Goal: Task Accomplishment & Management: Manage account settings

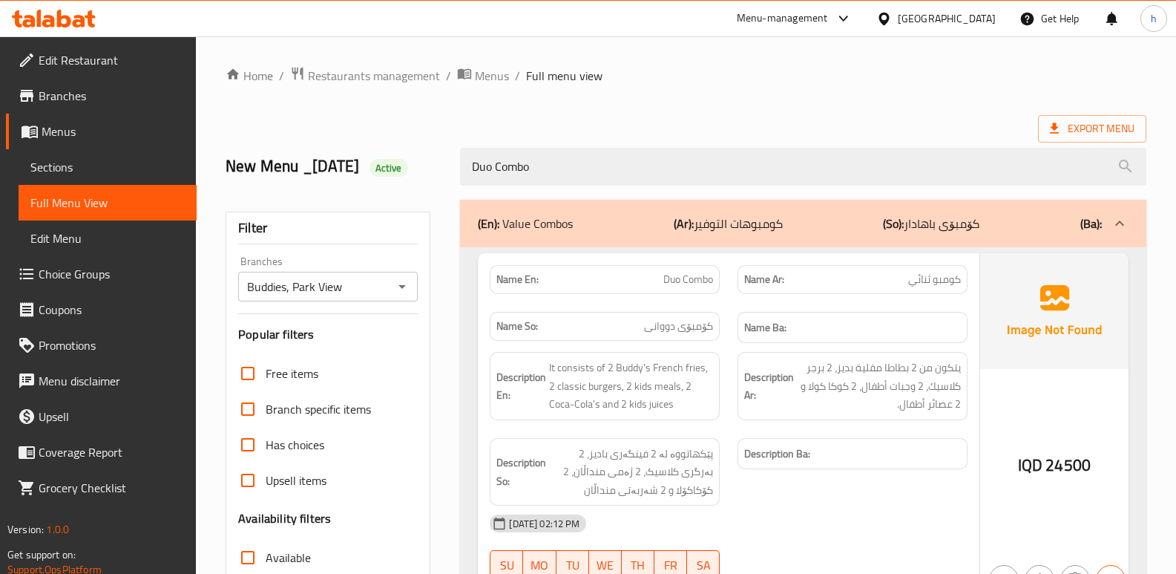
scroll to position [216, 0]
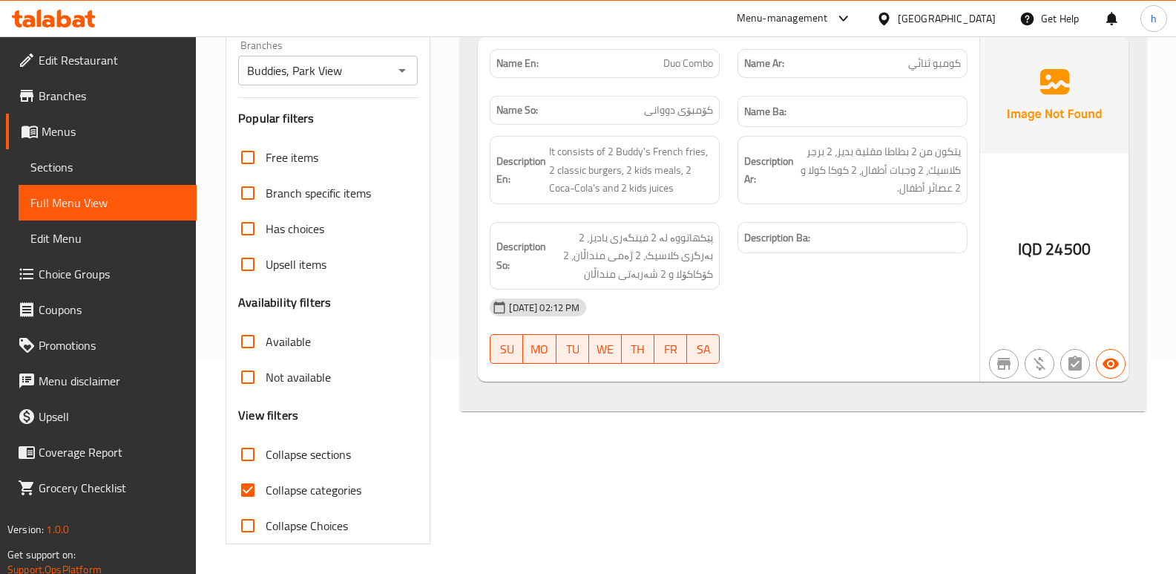
click at [55, 14] on icon at bounding box center [54, 19] width 84 height 18
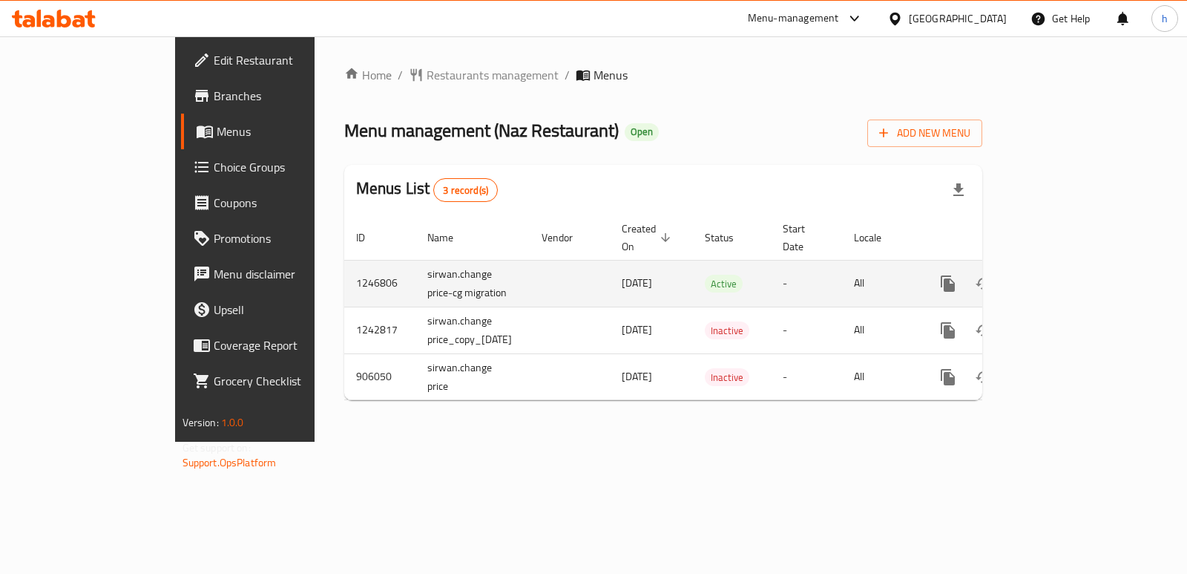
click at [1064, 275] on icon "enhanced table" at bounding box center [1055, 284] width 18 height 18
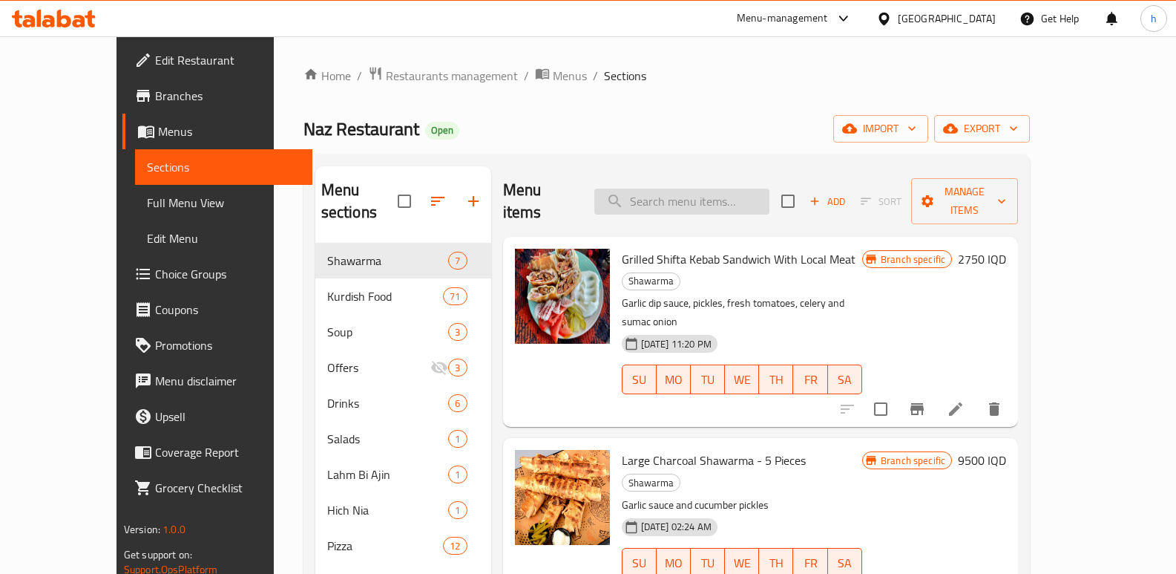
click at [711, 190] on input "search" at bounding box center [681, 201] width 175 height 26
paste input "Kurdish Rice With Boiled Local Chicken"
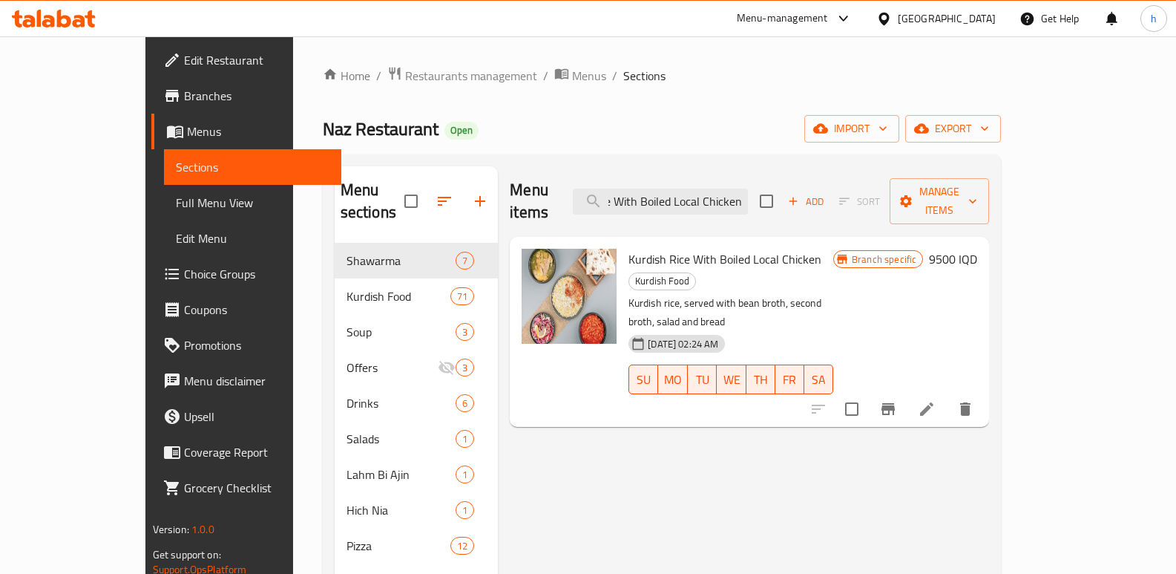
type input "Kurdish Rice With Boiled Local Chicken"
click at [897, 400] on icon "Branch-specific-item" at bounding box center [888, 409] width 18 height 18
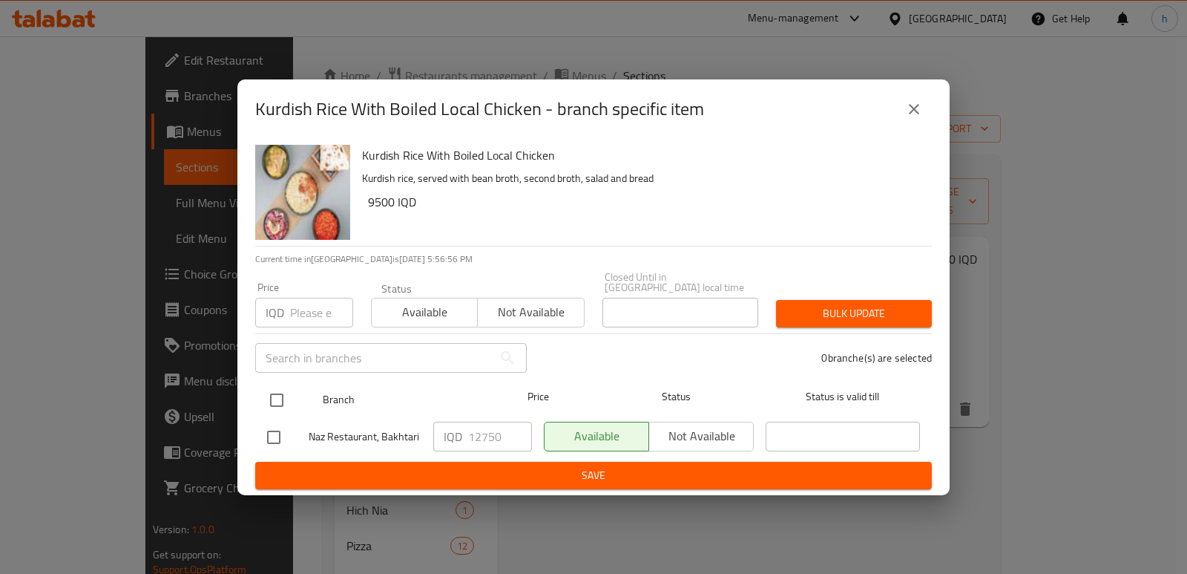
click at [282, 389] on input "checkbox" at bounding box center [276, 399] width 31 height 31
checkbox input "true"
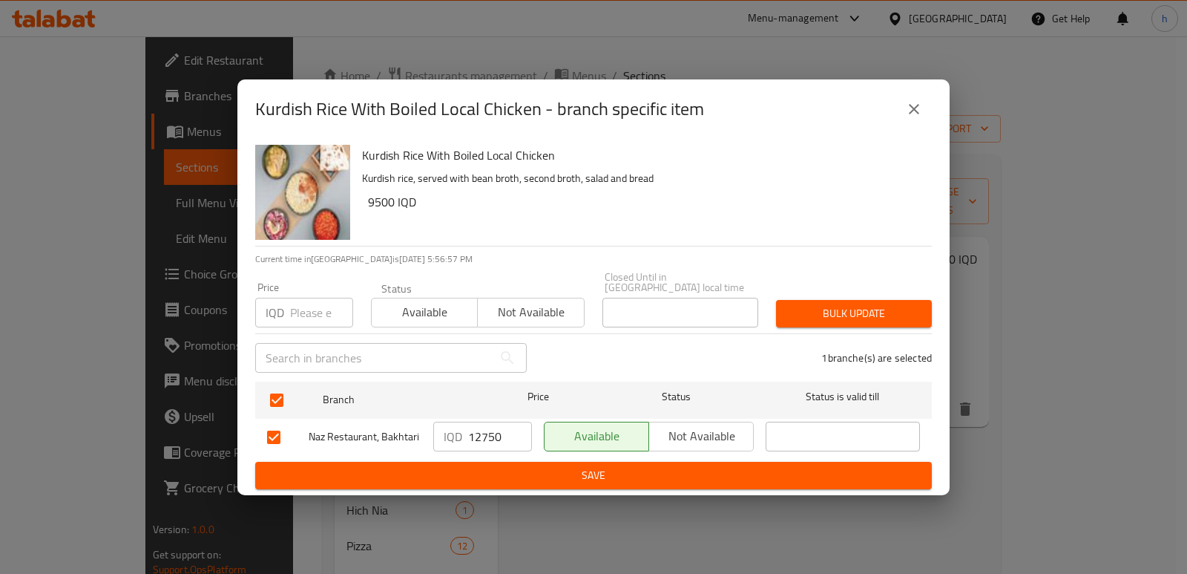
drag, startPoint x: 505, startPoint y: 433, endPoint x: 426, endPoint y: 433, distance: 79.4
click at [426, 433] on div "Naz Restaurant, Bakhtari IQD 12750 ​ Available Not available ​" at bounding box center [593, 437] width 665 height 43
click at [923, 116] on button "close" at bounding box center [914, 109] width 36 height 36
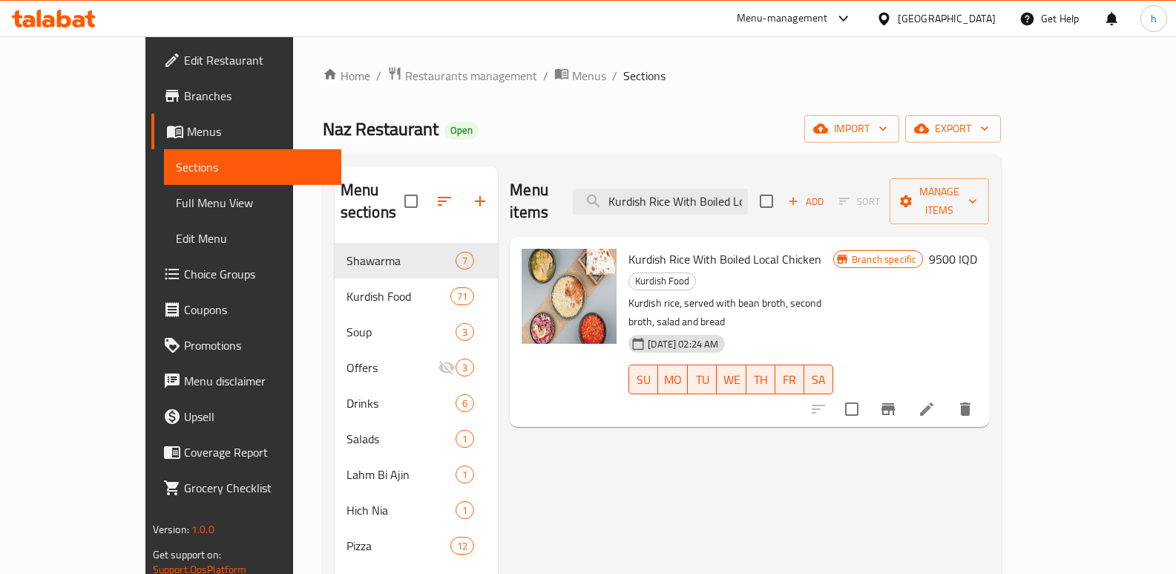
click at [977, 249] on h6 "9500 IQD" at bounding box center [953, 259] width 48 height 21
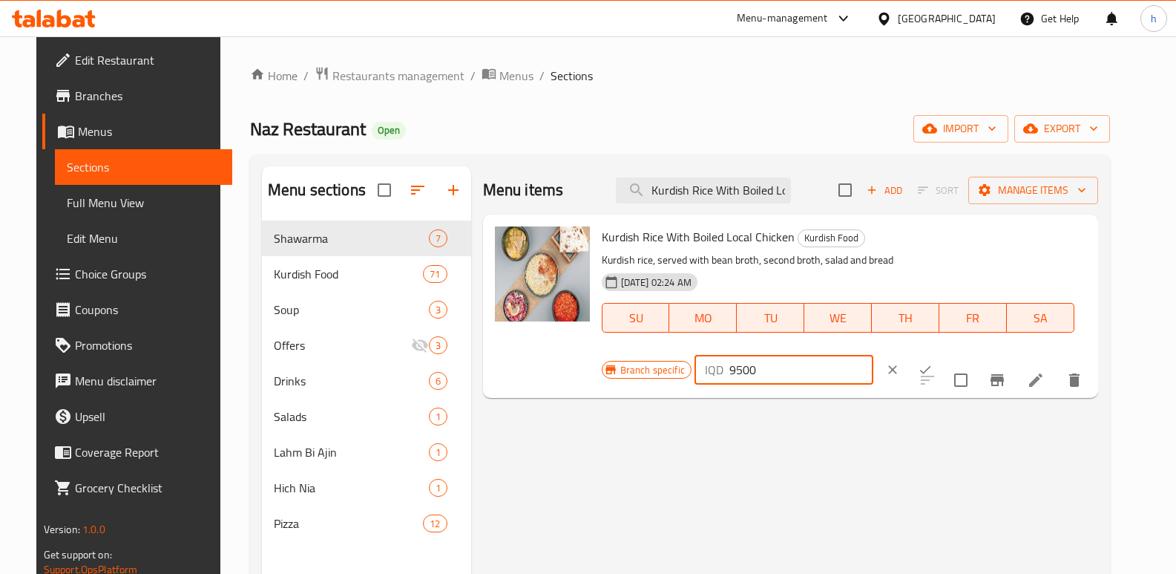
drag, startPoint x: 960, startPoint y: 239, endPoint x: 856, endPoint y: 240, distance: 103.9
click at [857, 353] on div "Branch specific IQD 9500 ​" at bounding box center [782, 369] width 361 height 33
paste input "1275"
type input "12750"
click at [933, 362] on icon "ok" at bounding box center [925, 369] width 15 height 15
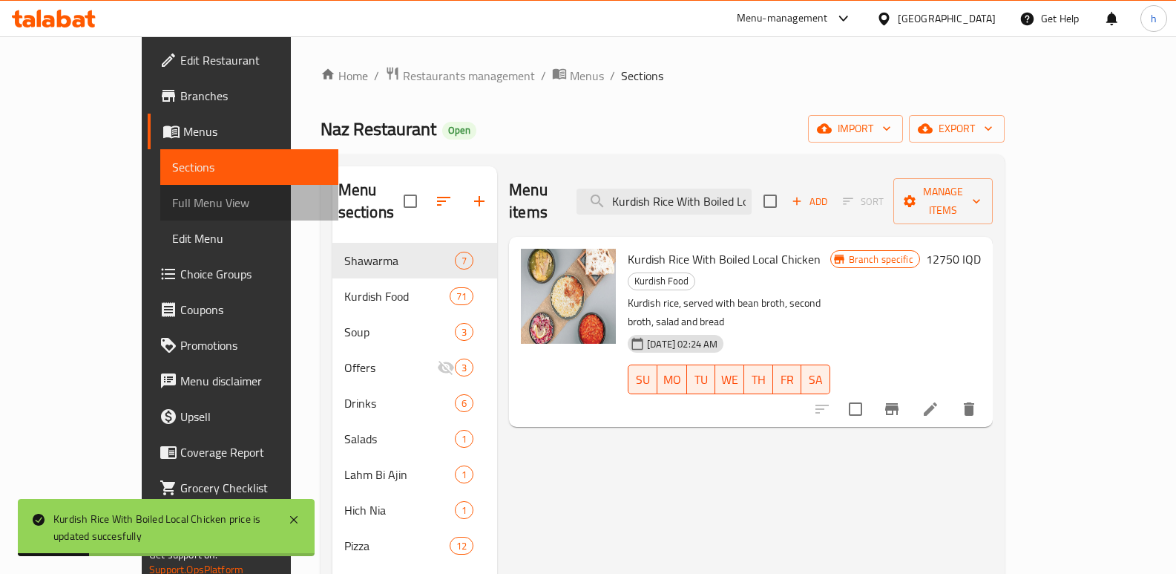
click at [172, 204] on span "Full Menu View" at bounding box center [249, 203] width 154 height 18
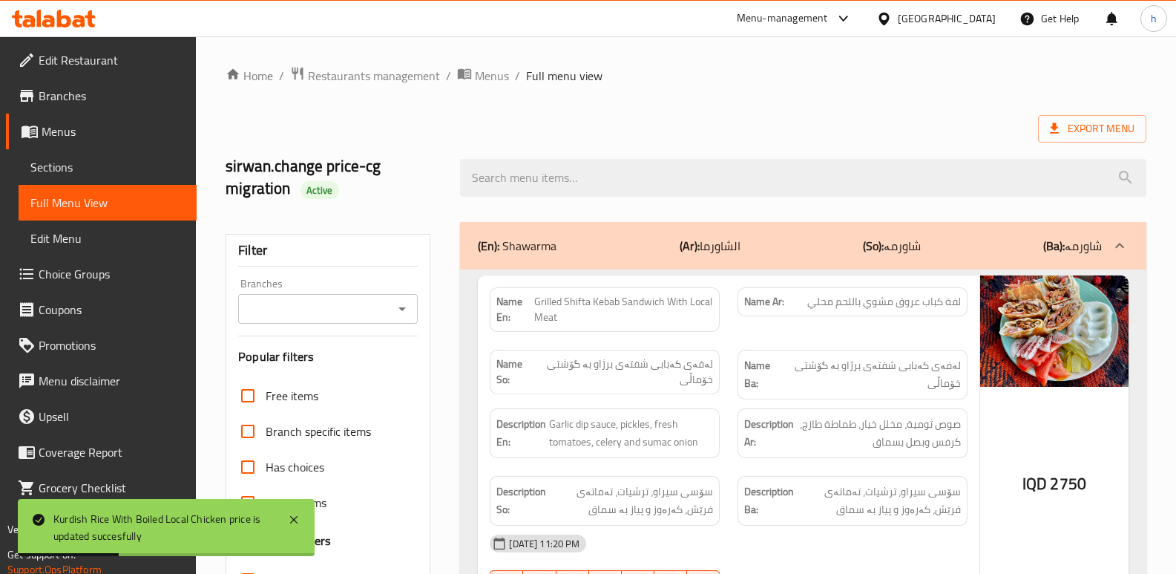
click at [329, 311] on input "Branches" at bounding box center [316, 308] width 146 height 21
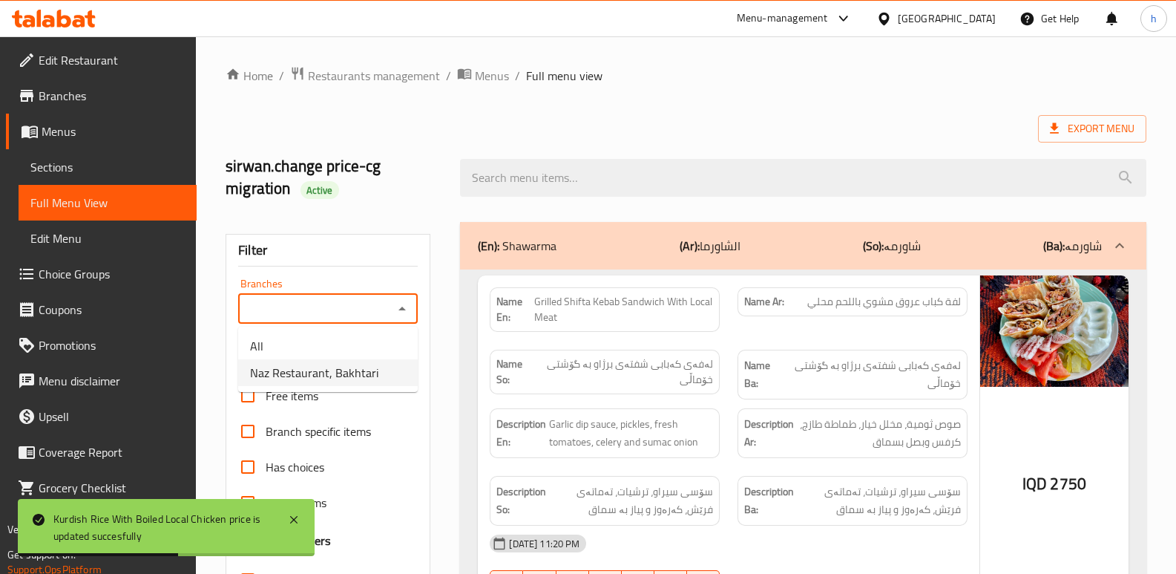
click at [338, 367] on span "Naz Restaurant, Bakhtari" at bounding box center [314, 373] width 128 height 18
type input "Naz Restaurant, Bakhtari"
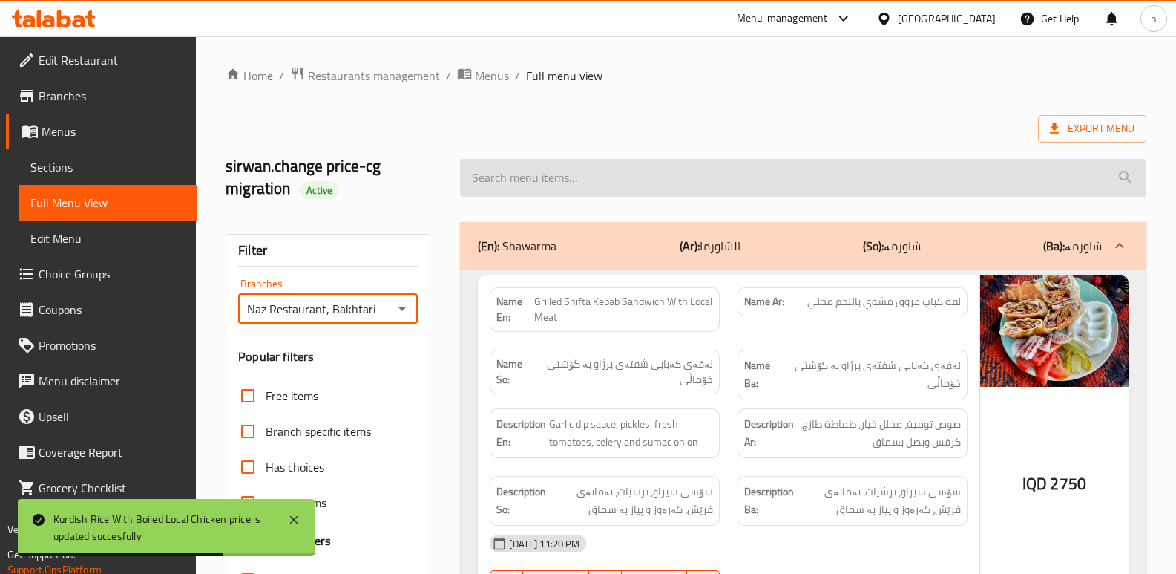
click at [591, 180] on input "search" at bounding box center [803, 178] width 686 height 38
paste input "12750"
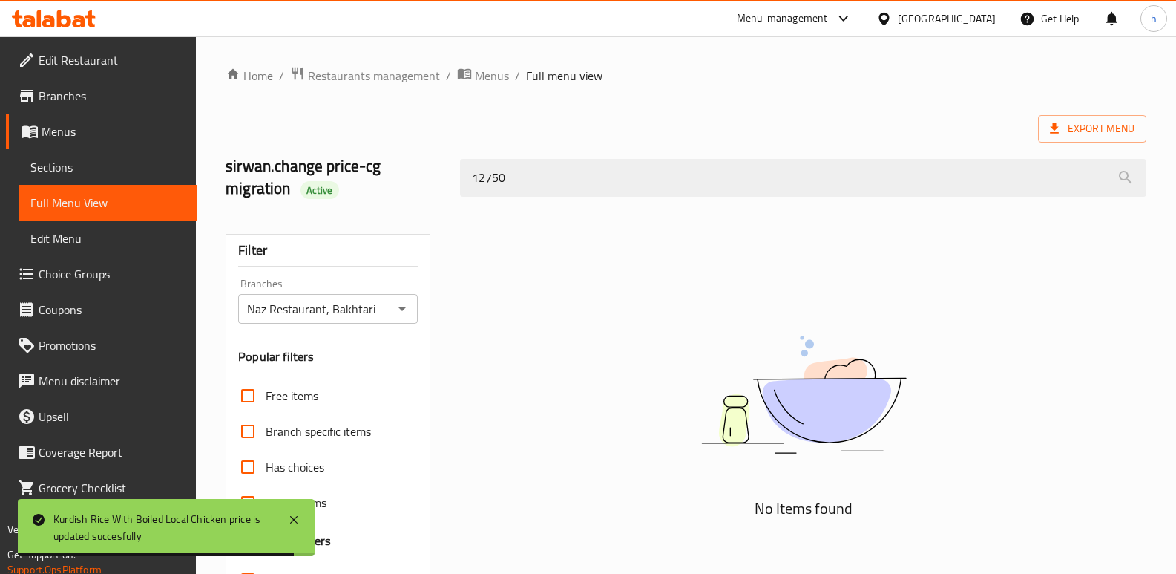
drag, startPoint x: 543, startPoint y: 174, endPoint x: 393, endPoint y: 206, distance: 153.2
click at [396, 208] on div "sirwan.change price-cg migration Active 12750" at bounding box center [686, 178] width 939 height 88
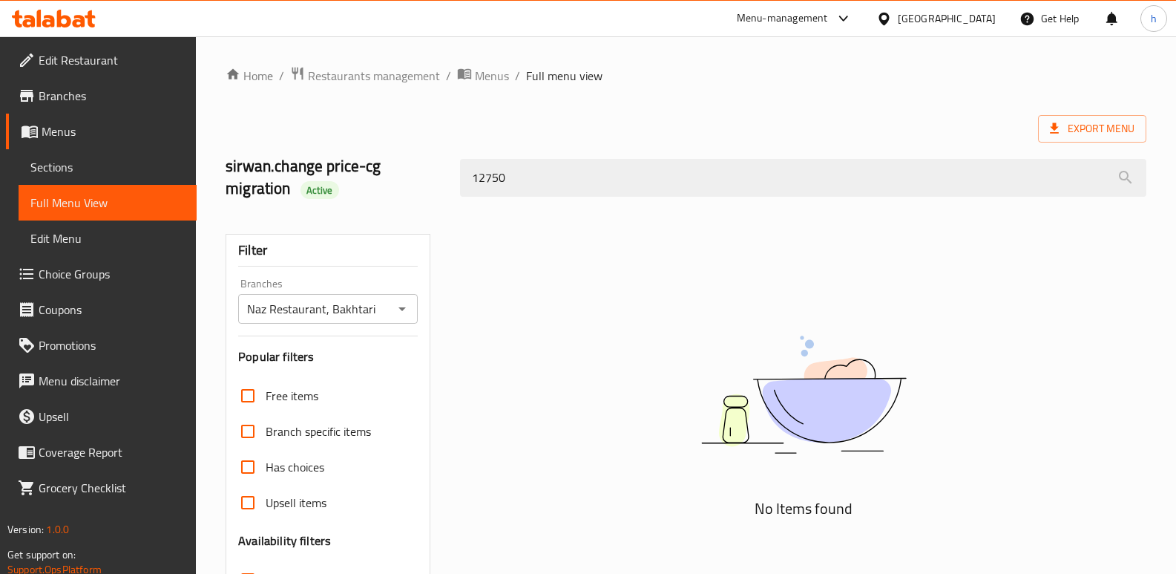
paste input "Kurdish Rice With Boiled Local Chicken"
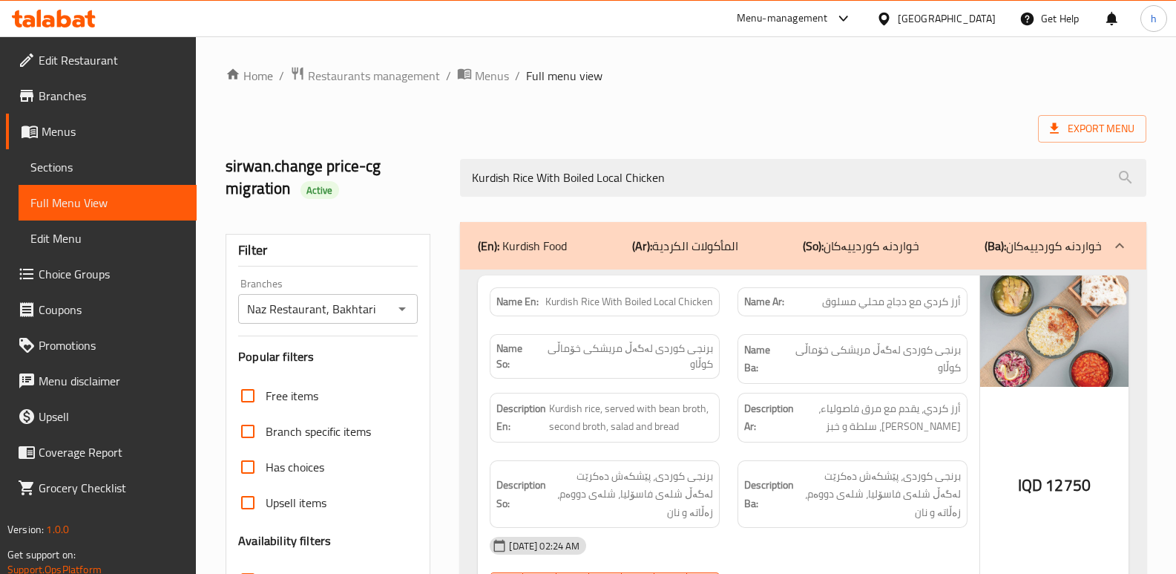
type input "Kurdish Rice With Boiled Local Chicken"
click at [88, 168] on span "Sections" at bounding box center [107, 167] width 154 height 18
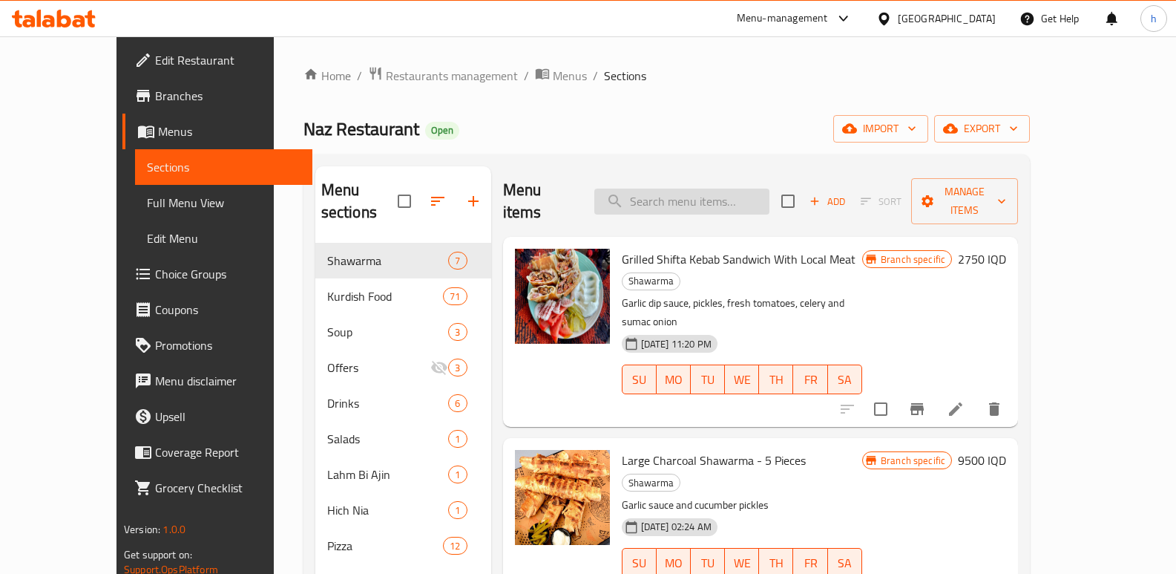
click at [714, 194] on input "search" at bounding box center [681, 201] width 175 height 26
paste input "Kurdish Rice With Local Meat Qalia"
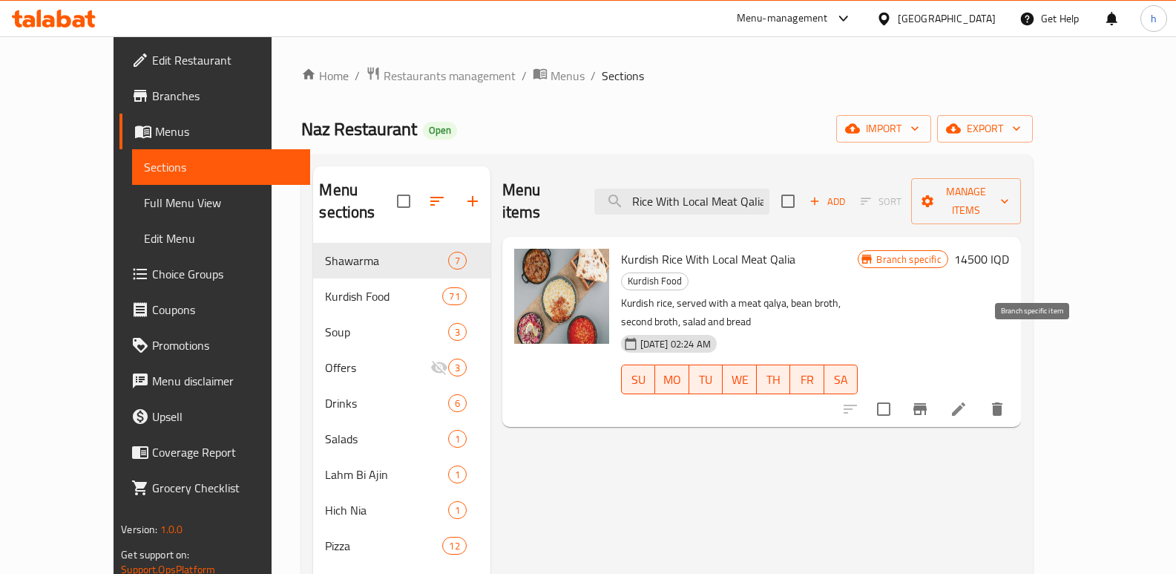
type input "Kurdish Rice With Local Meat Qalia"
click at [929, 400] on icon "Branch-specific-item" at bounding box center [920, 409] width 18 height 18
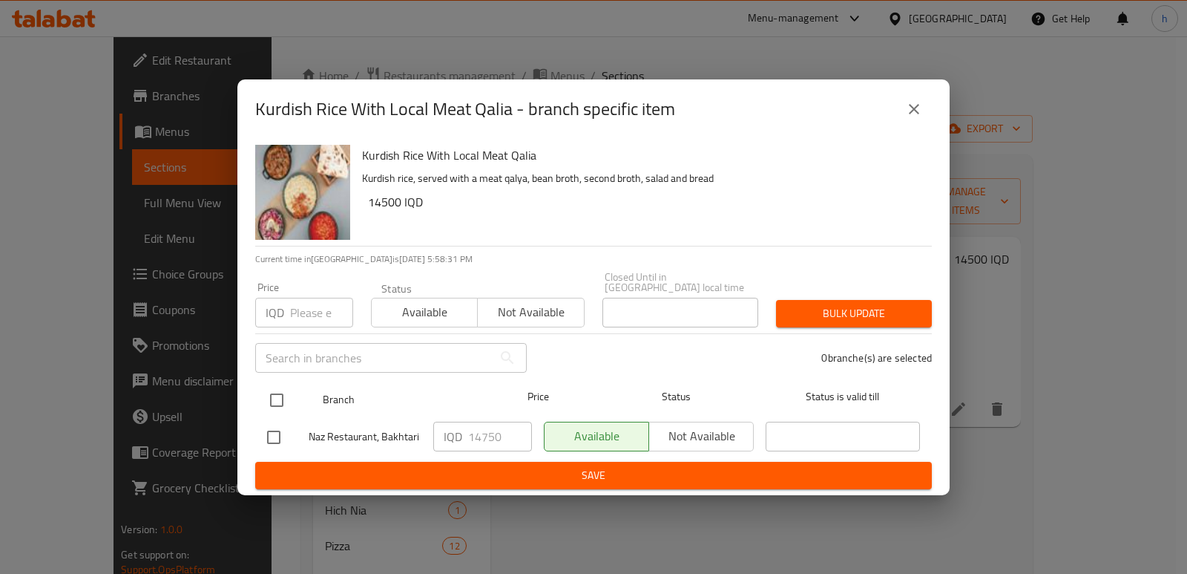
click at [269, 390] on input "checkbox" at bounding box center [276, 399] width 31 height 31
checkbox input "true"
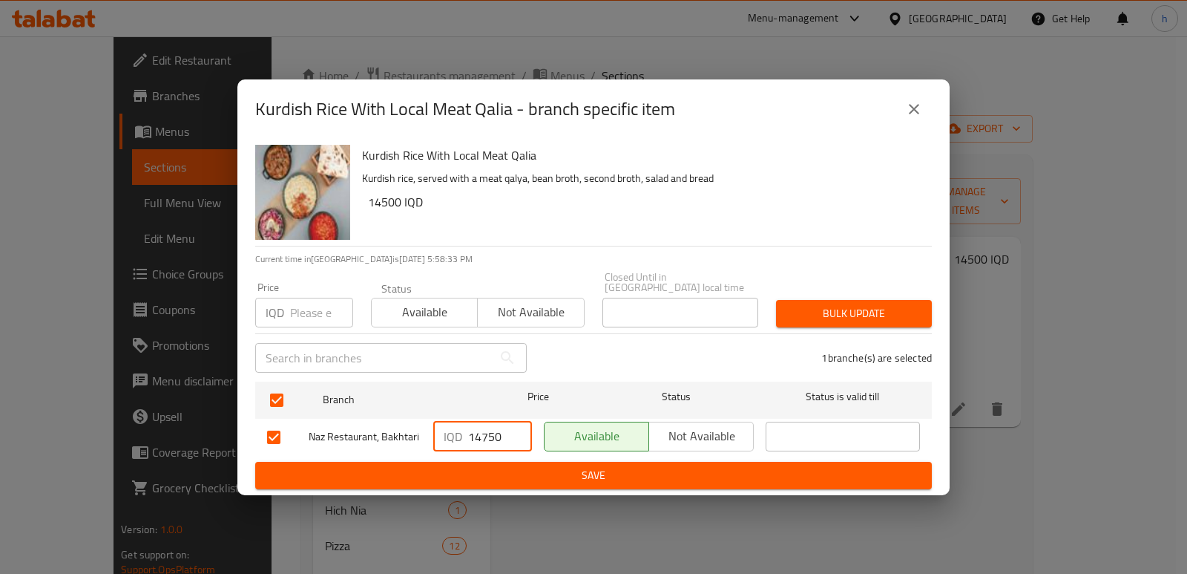
drag, startPoint x: 505, startPoint y: 433, endPoint x: 451, endPoint y: 436, distance: 53.5
click at [451, 436] on div "IQD 14750 ​" at bounding box center [482, 436] width 99 height 30
click at [916, 118] on icon "close" at bounding box center [914, 109] width 18 height 18
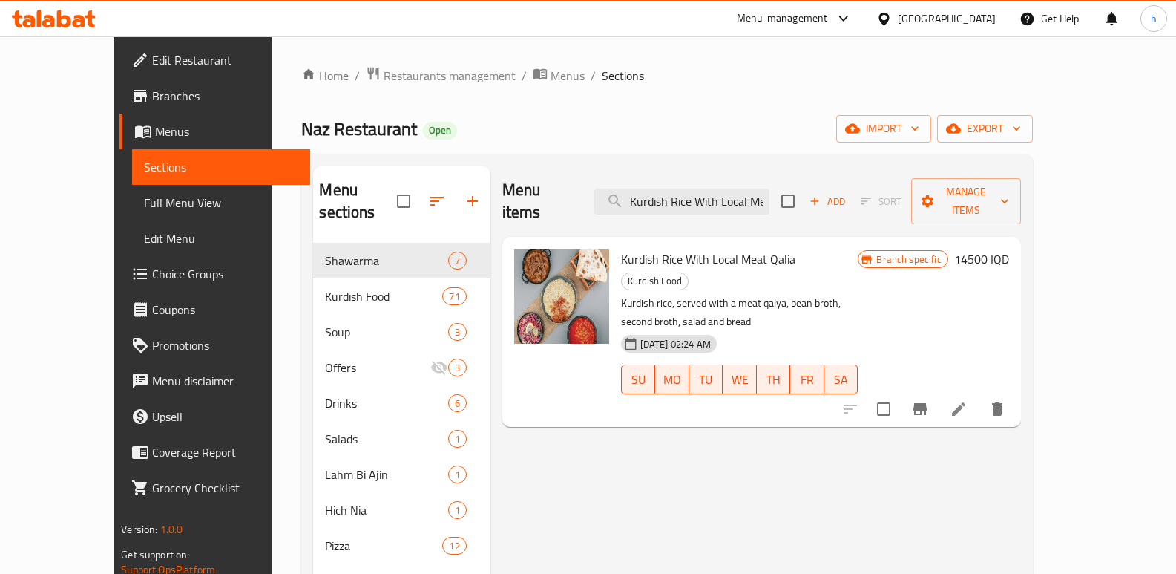
click at [1009, 249] on h6 "14500 IQD" at bounding box center [981, 259] width 55 height 21
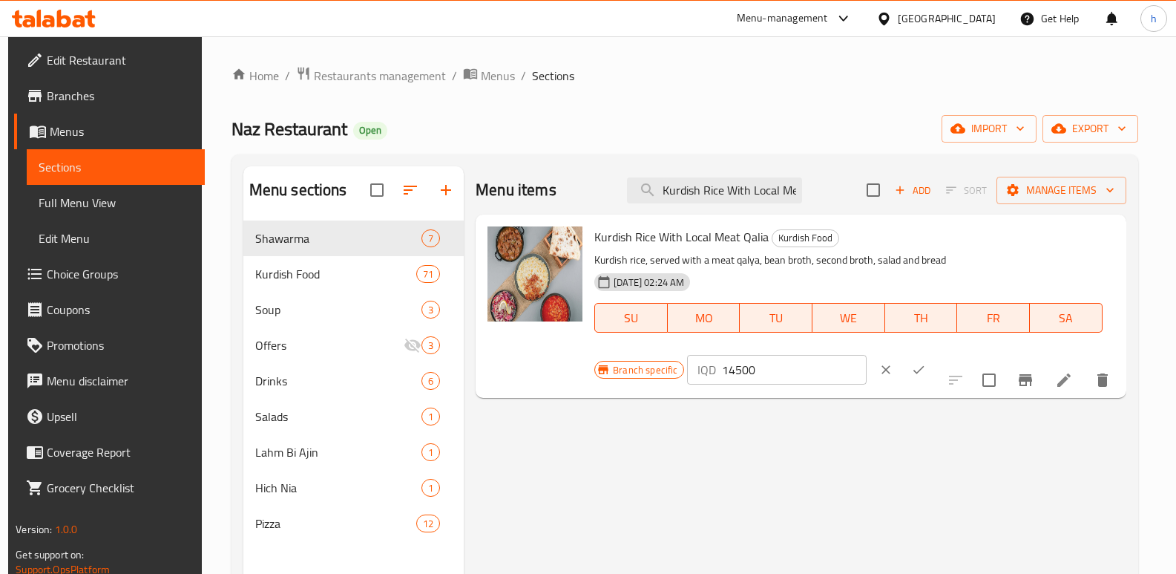
drag, startPoint x: 992, startPoint y: 247, endPoint x: 757, endPoint y: 297, distance: 240.4
click at [786, 294] on div "Kurdish Rice With Local Meat Qalia Kurdish Food Kurdish rice, served with a mea…" at bounding box center [854, 305] width 532 height 171
paste input "75"
type input "14750"
click at [935, 353] on button "ok" at bounding box center [918, 369] width 33 height 33
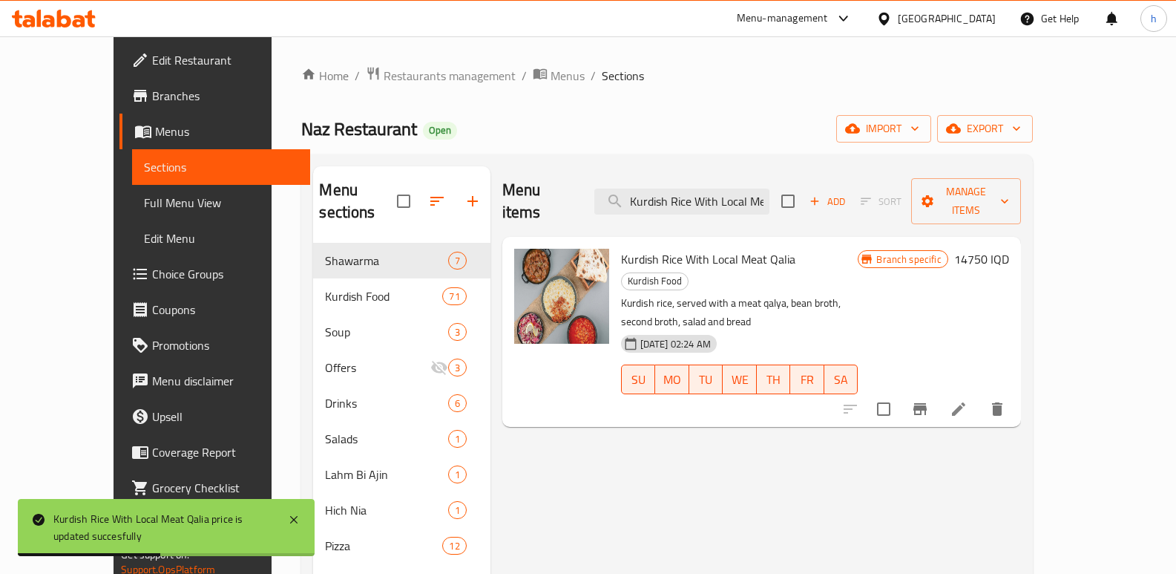
click at [144, 205] on span "Full Menu View" at bounding box center [221, 203] width 154 height 18
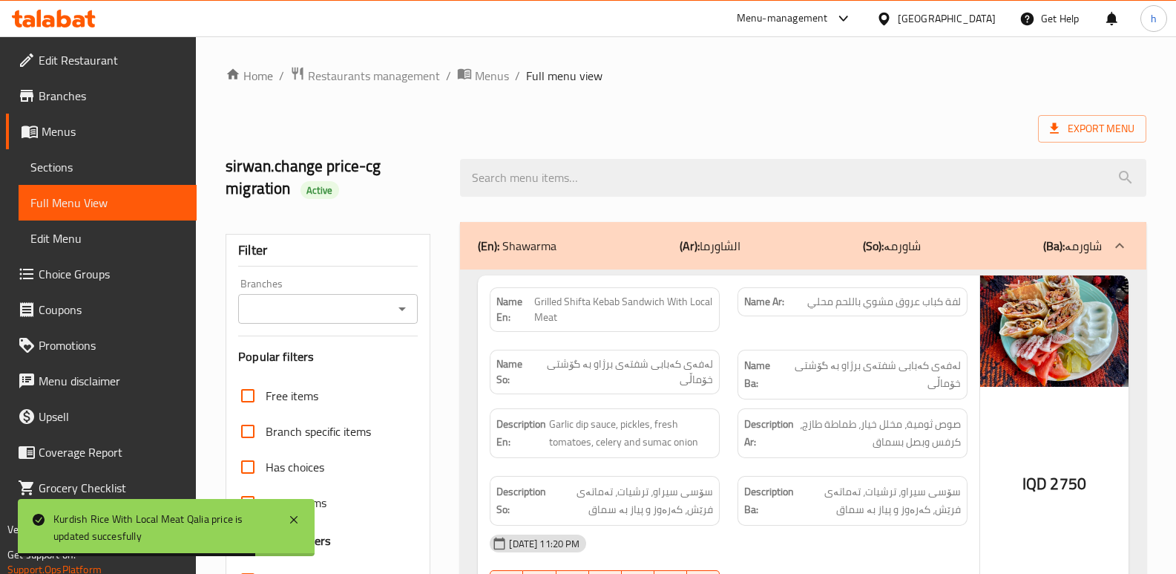
click at [345, 298] on input "Branches" at bounding box center [316, 308] width 146 height 21
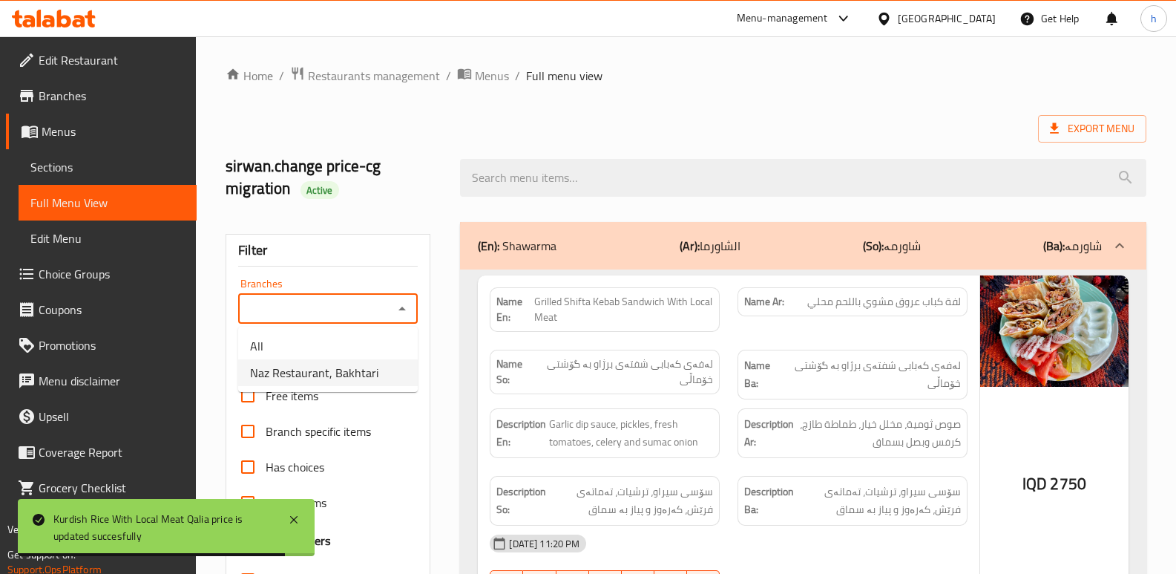
click at [352, 364] on span "Naz Restaurant, Bakhtari" at bounding box center [314, 373] width 128 height 18
type input "Naz Restaurant, Bakhtari"
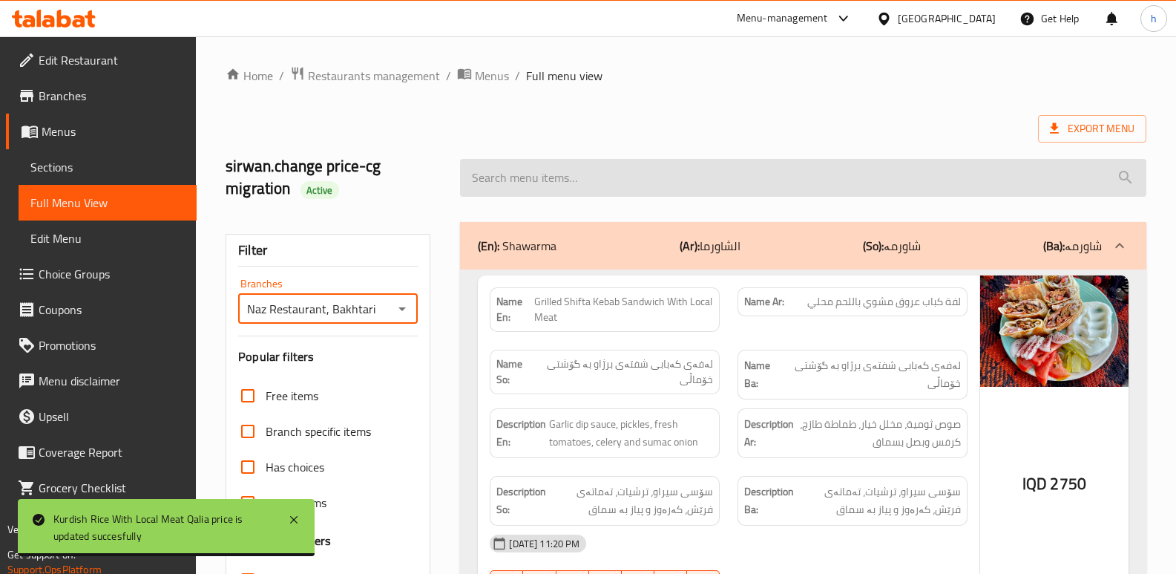
click at [547, 181] on input "search" at bounding box center [803, 178] width 686 height 38
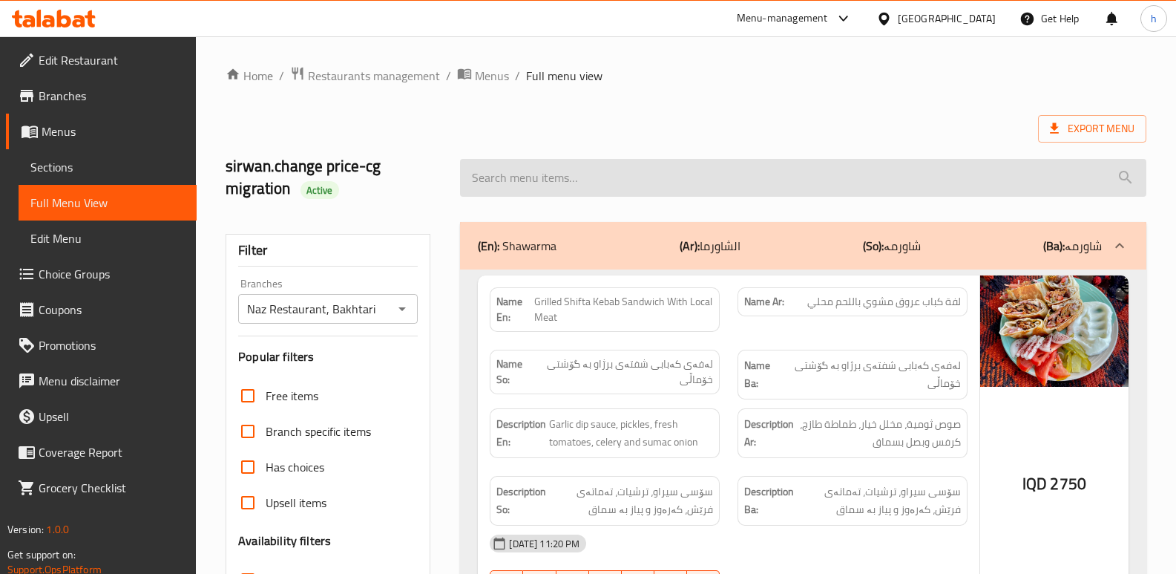
paste input "14750"
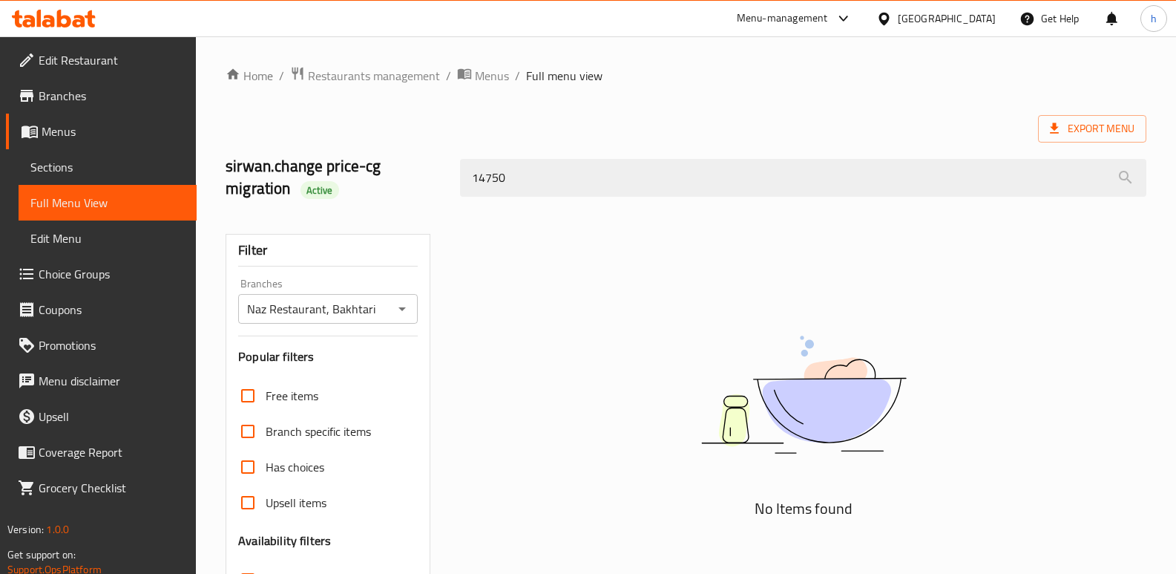
drag, startPoint x: 547, startPoint y: 181, endPoint x: 377, endPoint y: 210, distance: 172.4
click at [379, 210] on div "sirwan.change price-cg migration Active 14750" at bounding box center [686, 178] width 939 height 88
paste input "Kurdish Rice With Local Meat Qalia"
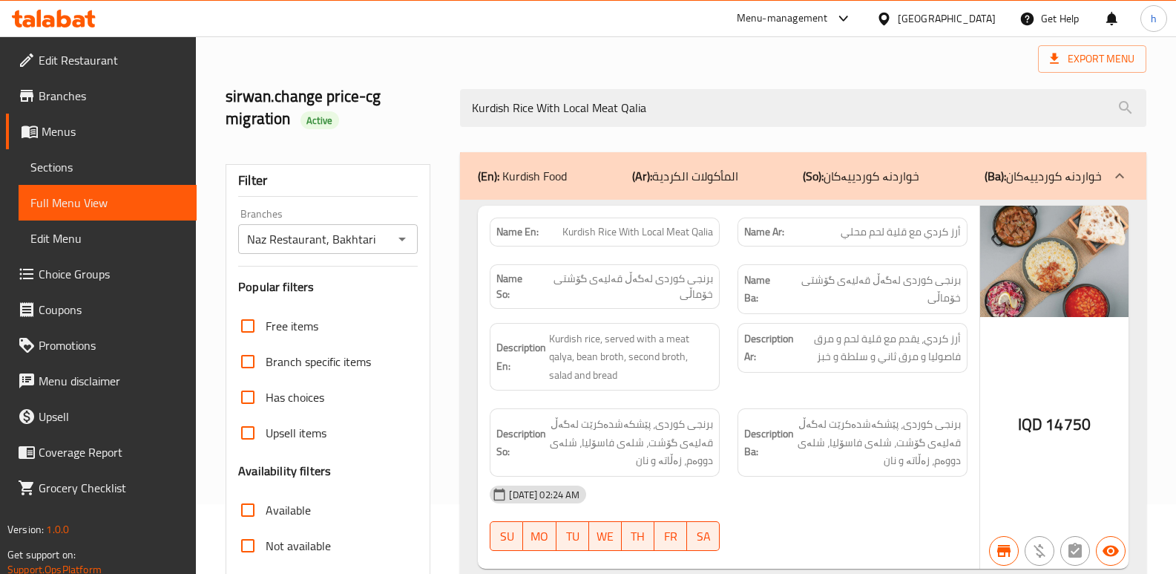
scroll to position [40, 0]
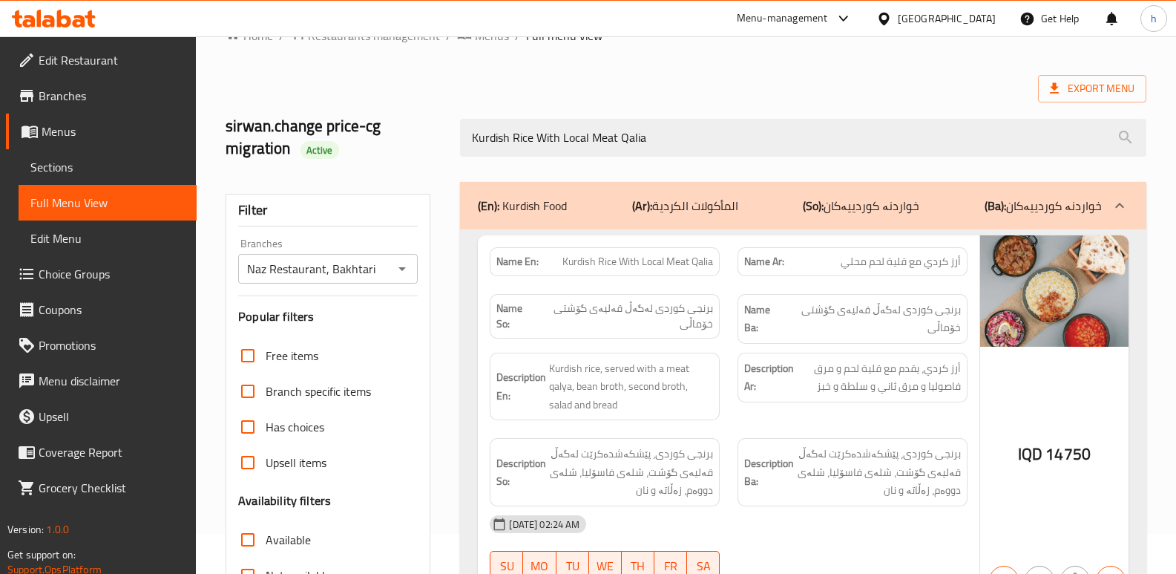
type input "Kurdish Rice With Local Meat Qalia"
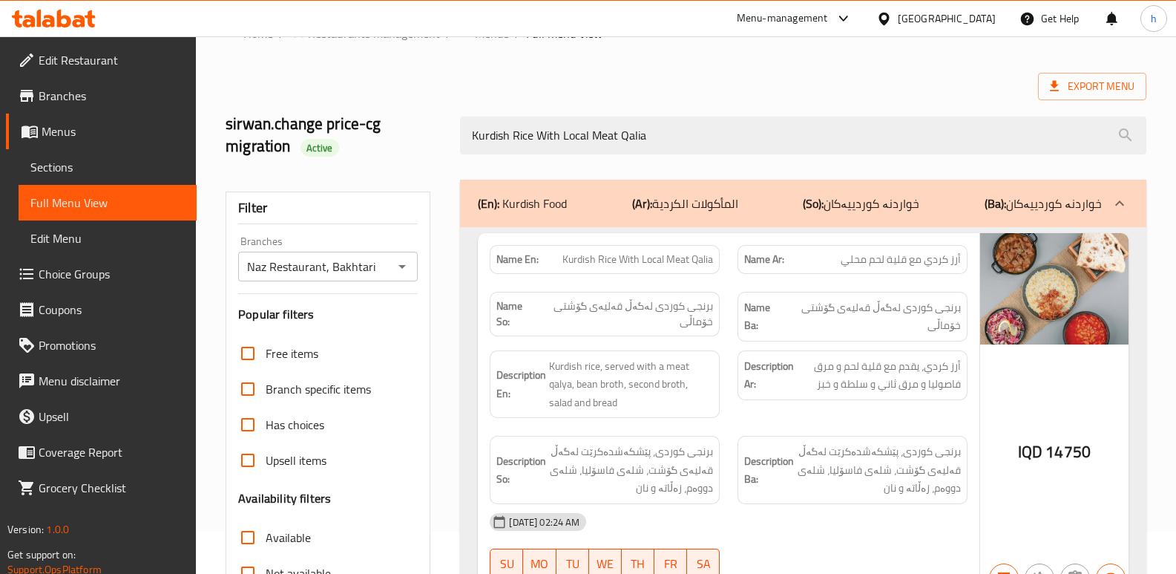
scroll to position [0, 0]
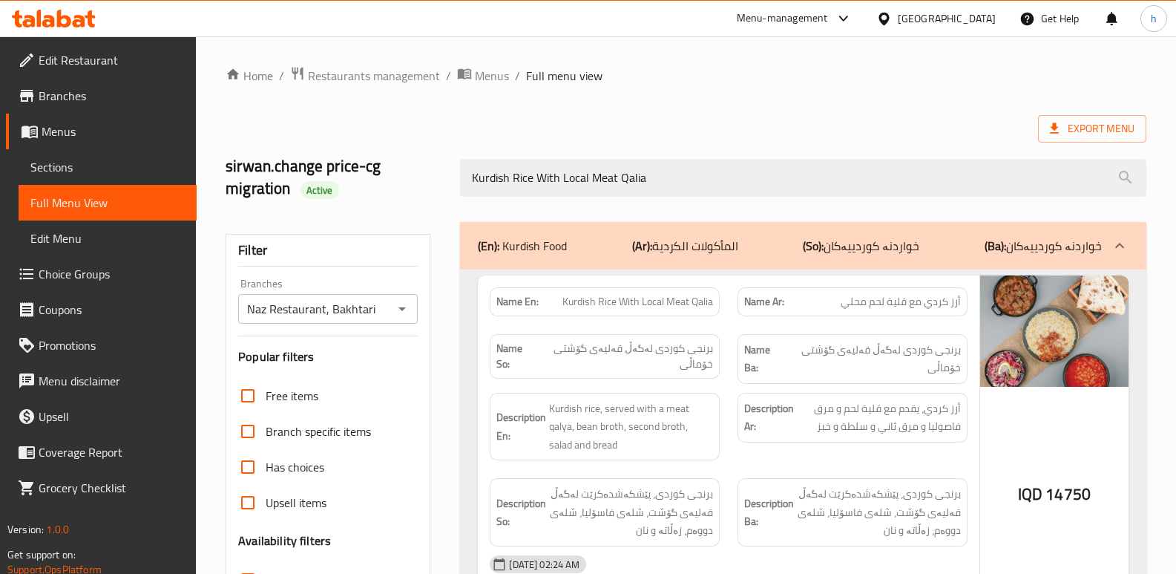
click at [124, 176] on link "Sections" at bounding box center [108, 167] width 178 height 36
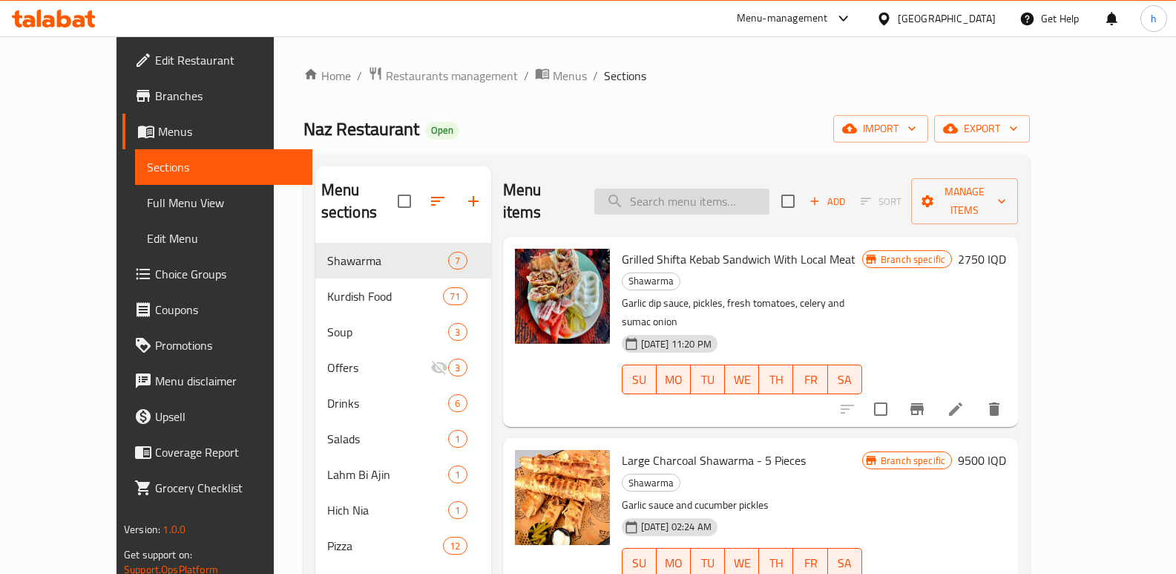
click at [709, 197] on input "search" at bounding box center [681, 201] width 175 height 26
paste input "Basmati Rice With Beans Broth And Green Salad"
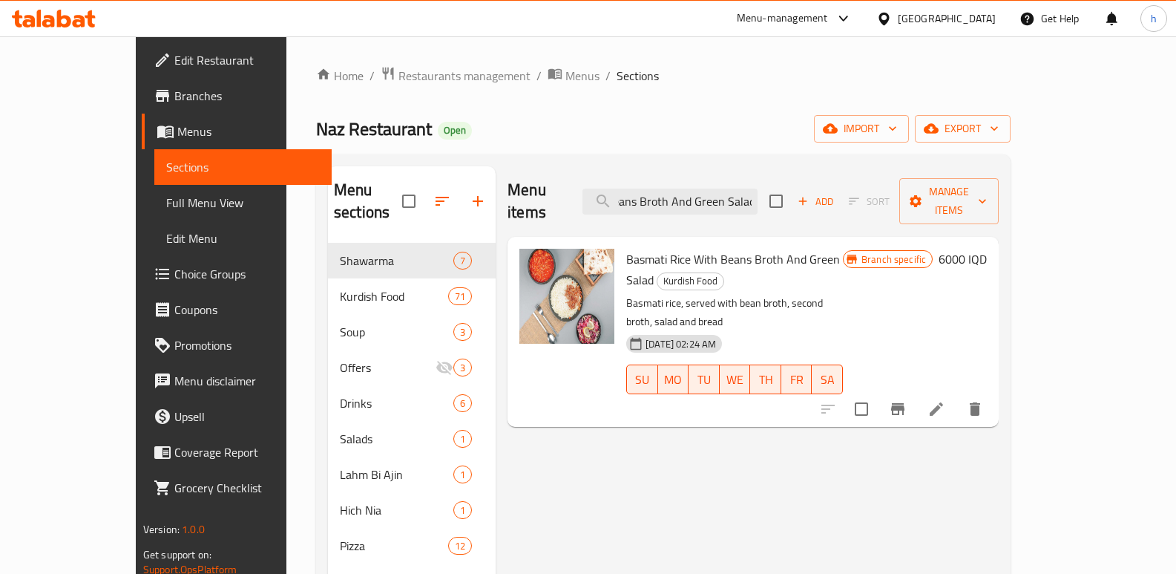
type input "Basmati Rice With Beans Broth And Green Salad"
click at [904, 403] on icon "Branch-specific-item" at bounding box center [897, 409] width 13 height 12
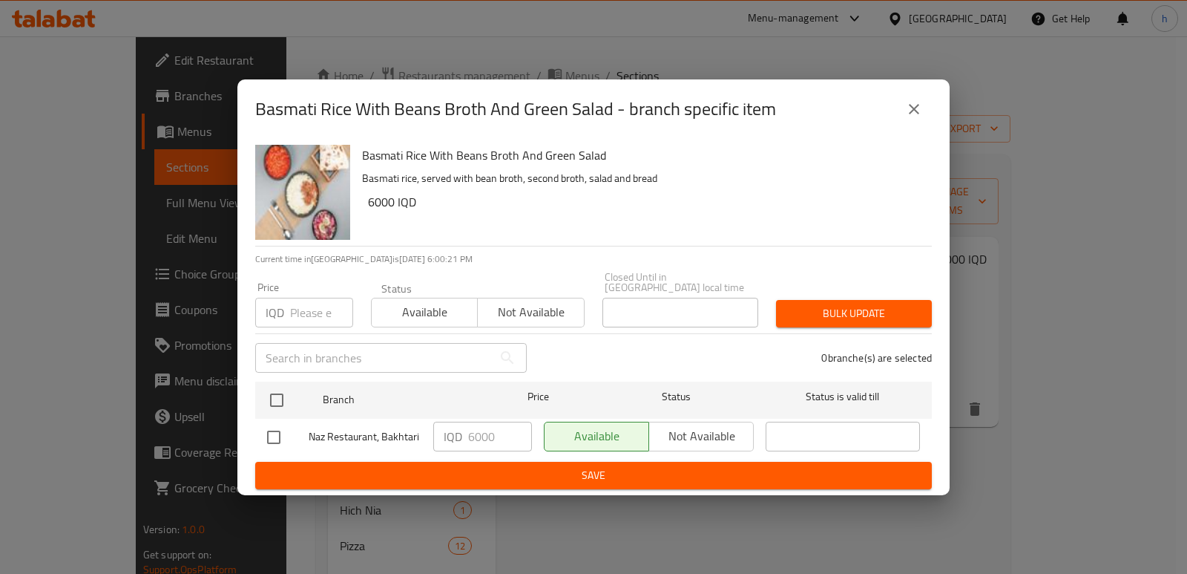
click at [907, 114] on icon "close" at bounding box center [914, 109] width 18 height 18
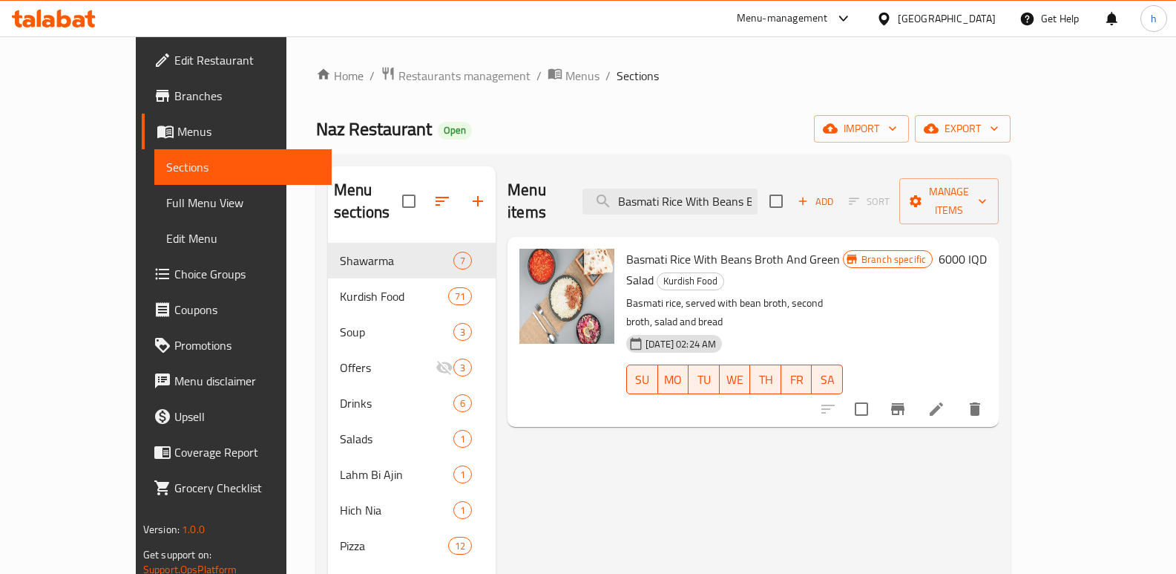
click at [166, 197] on span "Full Menu View" at bounding box center [243, 203] width 154 height 18
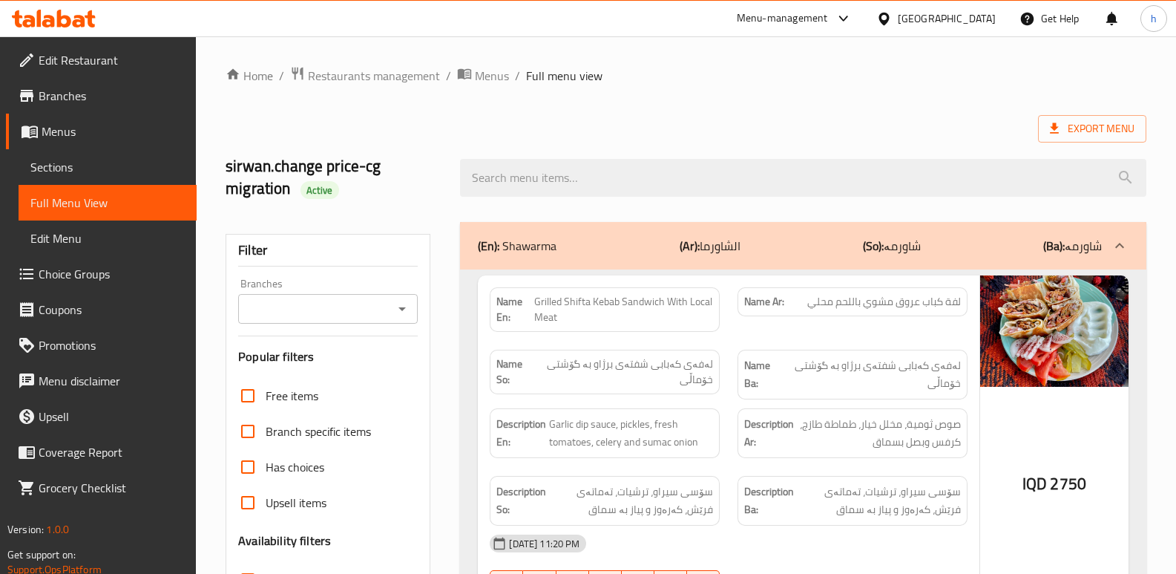
click at [314, 309] on input "Branches" at bounding box center [316, 308] width 146 height 21
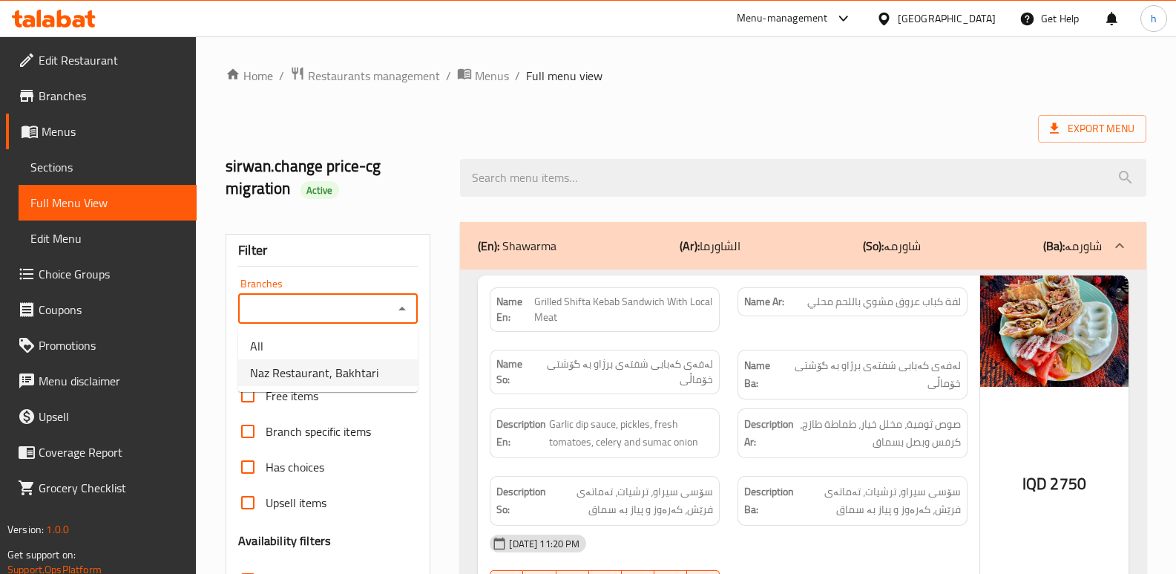
click at [325, 364] on span "Naz Restaurant, Bakhtari" at bounding box center [314, 373] width 128 height 18
type input "Naz Restaurant, Bakhtari"
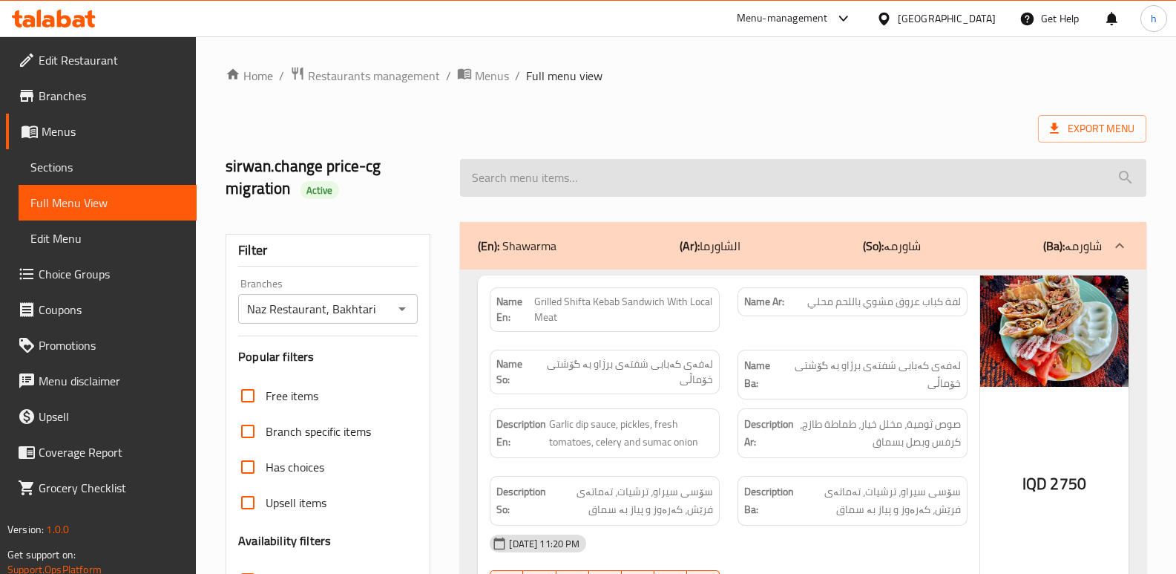
click at [574, 174] on input "search" at bounding box center [803, 178] width 686 height 38
paste input "Basmati Rice With Beans Broth And Green Salad"
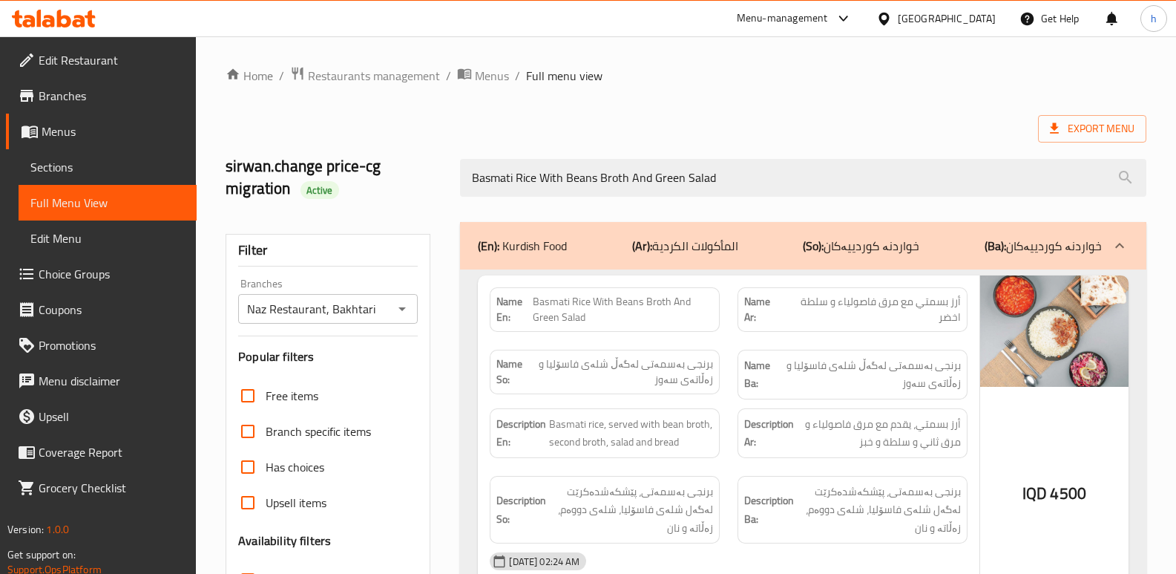
scroll to position [238, 0]
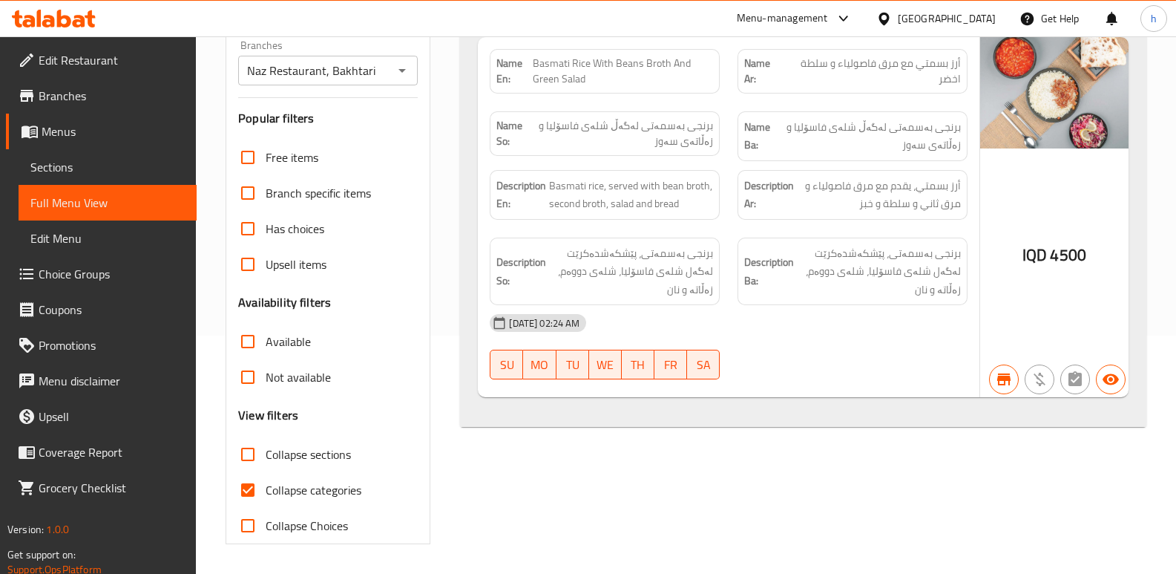
type input "Basmati Rice With Beans Broth And Green Salad"
click at [82, 168] on span "Sections" at bounding box center [107, 167] width 154 height 18
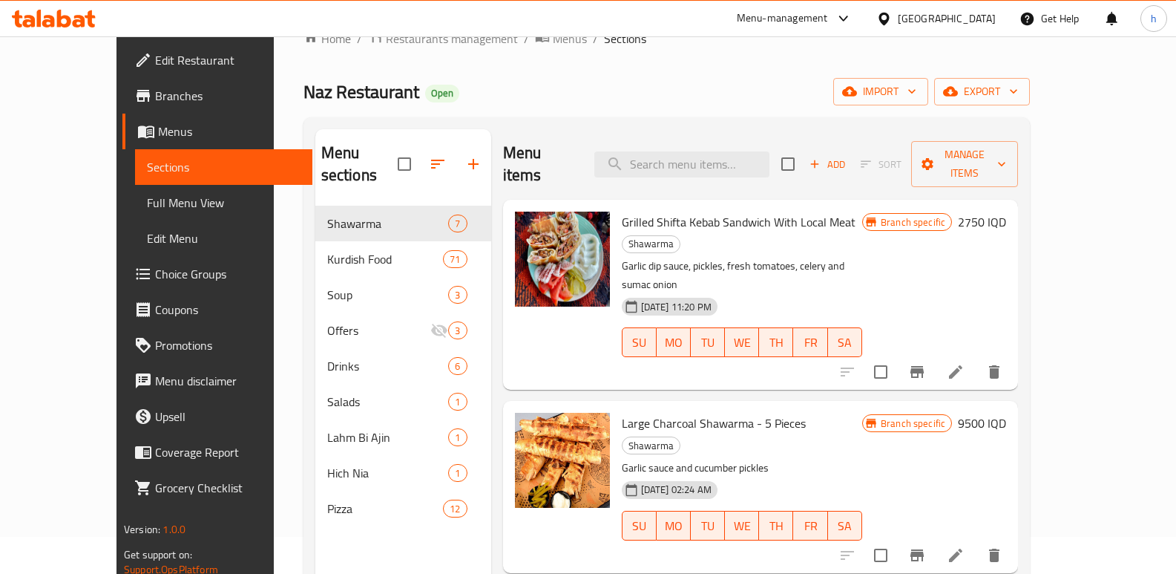
scroll to position [10, 0]
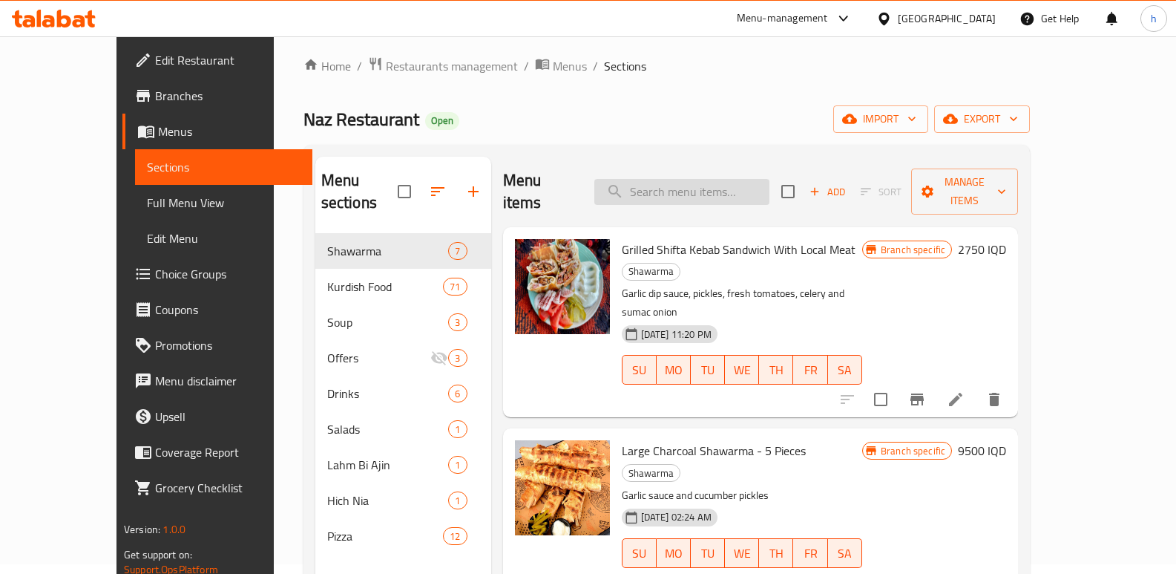
click at [745, 179] on input "search" at bounding box center [681, 192] width 175 height 26
paste input "Basmati Rice With Beans Broth And Green Salad"
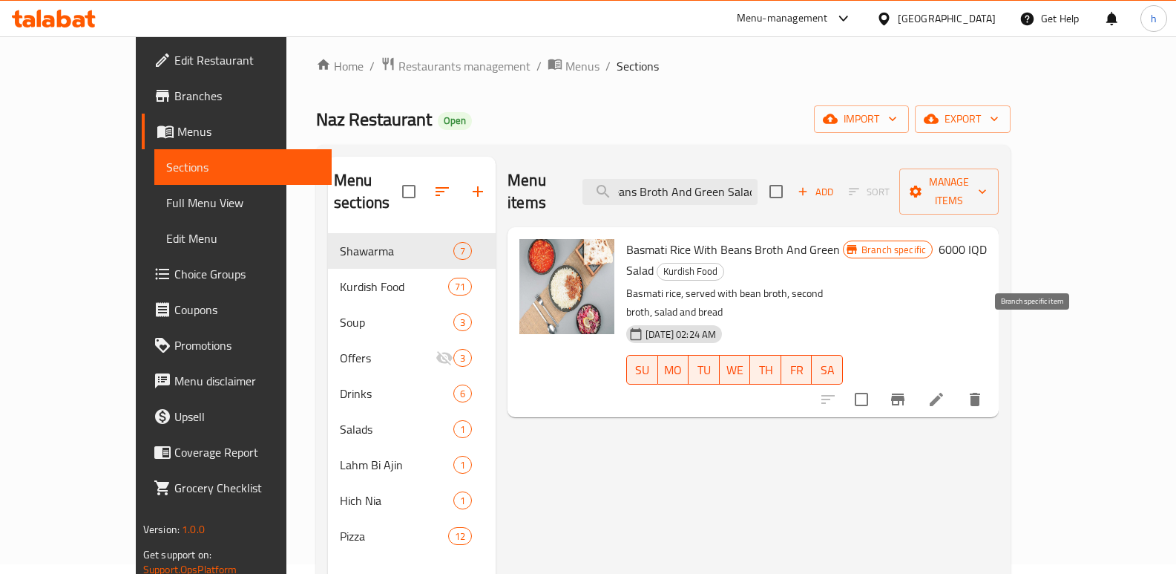
type input "Basmati Rice With Beans Broth And Green Salad"
click at [907, 390] on icon "Branch-specific-item" at bounding box center [898, 399] width 18 height 18
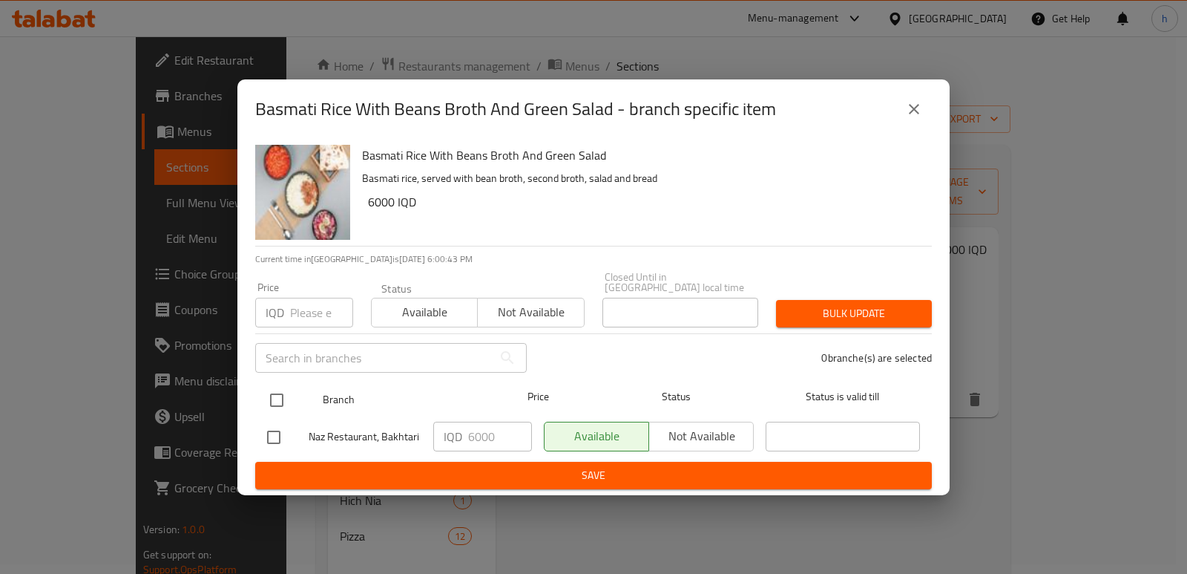
click at [272, 393] on input "checkbox" at bounding box center [276, 399] width 31 height 31
checkbox input "true"
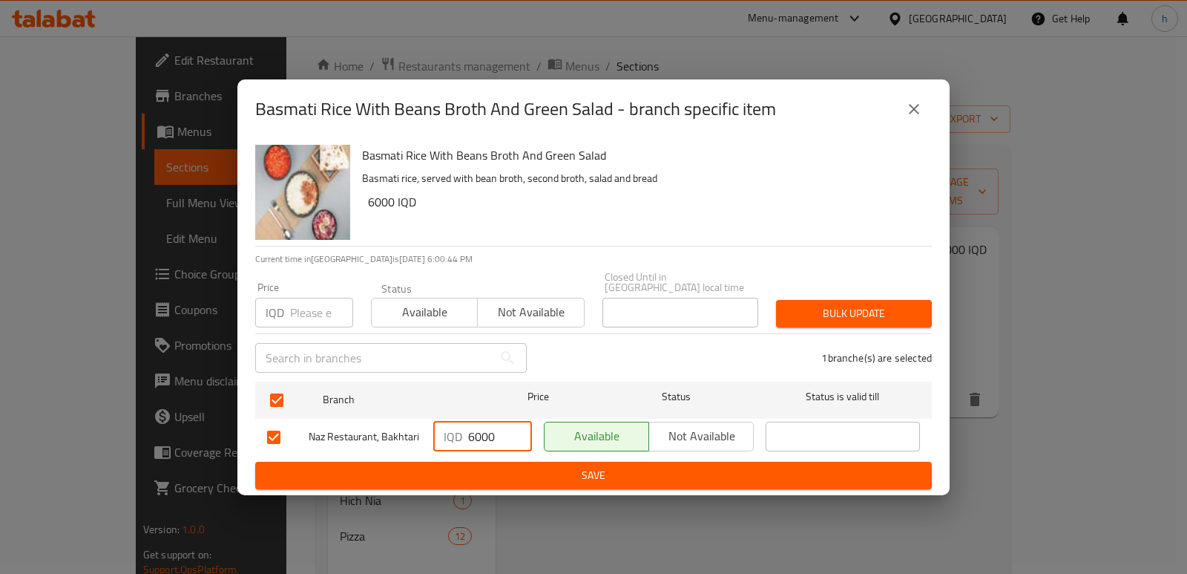
drag, startPoint x: 392, startPoint y: 441, endPoint x: 367, endPoint y: 439, distance: 25.3
click at [367, 439] on div "Naz Restaurant, Bakhtari IQD 6000 ​ Available Not available ​" at bounding box center [593, 437] width 665 height 43
click at [628, 470] on span "Save" at bounding box center [593, 475] width 653 height 19
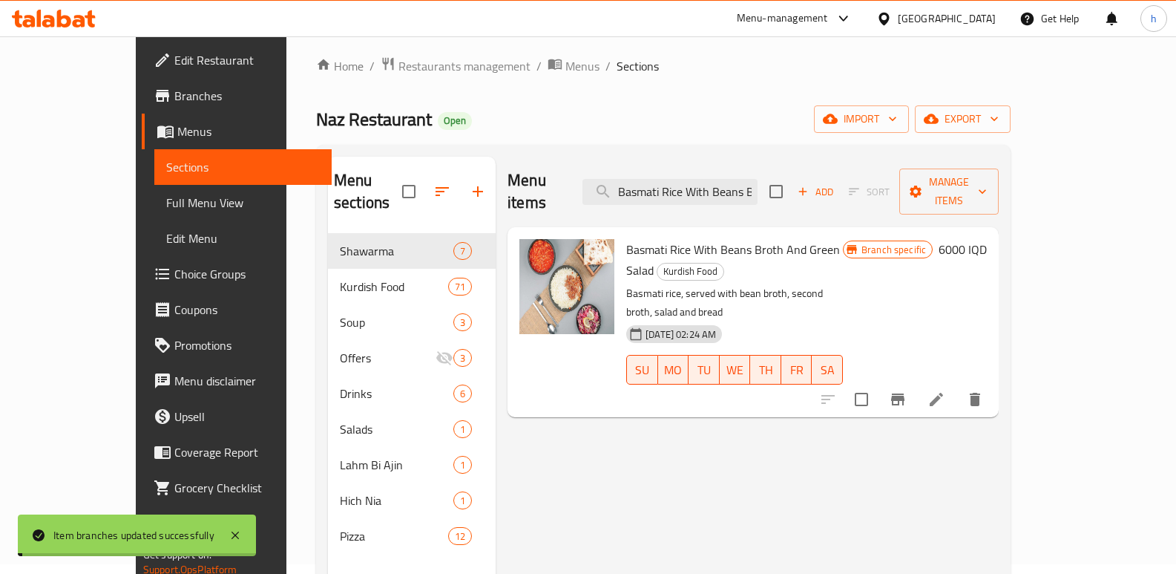
click at [987, 239] on h6 "6000 IQD" at bounding box center [963, 249] width 48 height 21
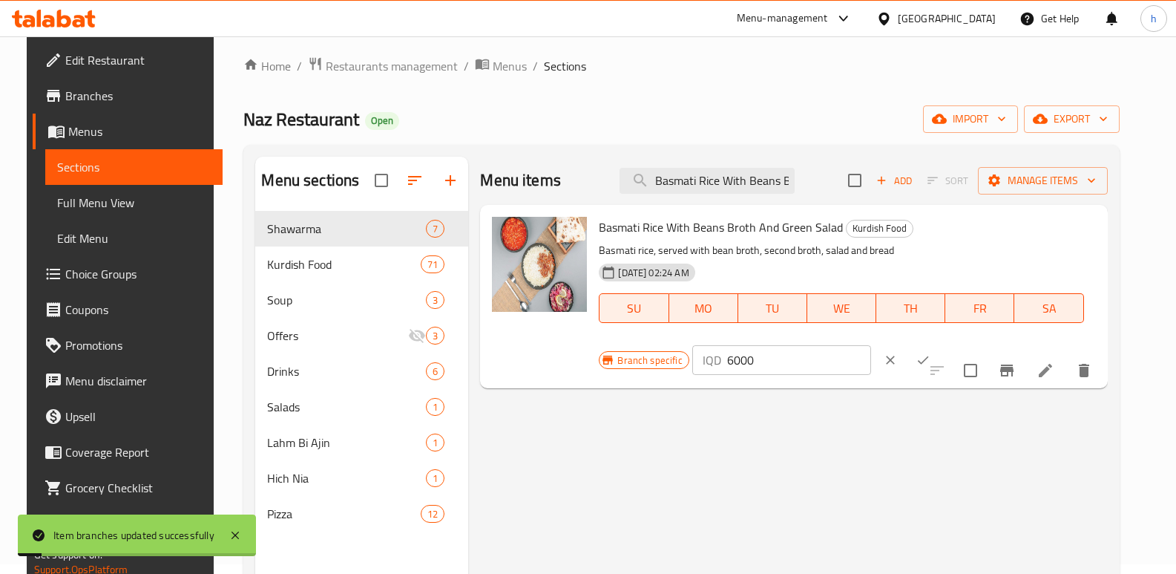
drag, startPoint x: 977, startPoint y: 234, endPoint x: 804, endPoint y: 252, distance: 174.5
click at [833, 344] on div "Branch specific IQD 6000 ​" at bounding box center [779, 360] width 361 height 33
click at [930, 352] on icon "ok" at bounding box center [923, 359] width 15 height 15
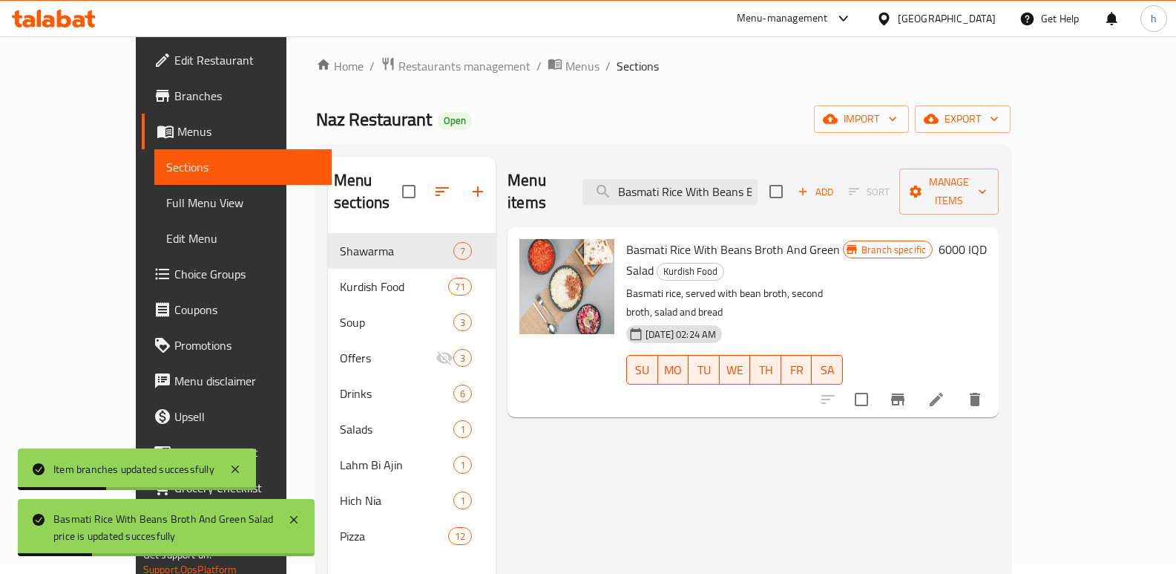
click at [904, 393] on icon "Branch-specific-item" at bounding box center [897, 399] width 13 height 12
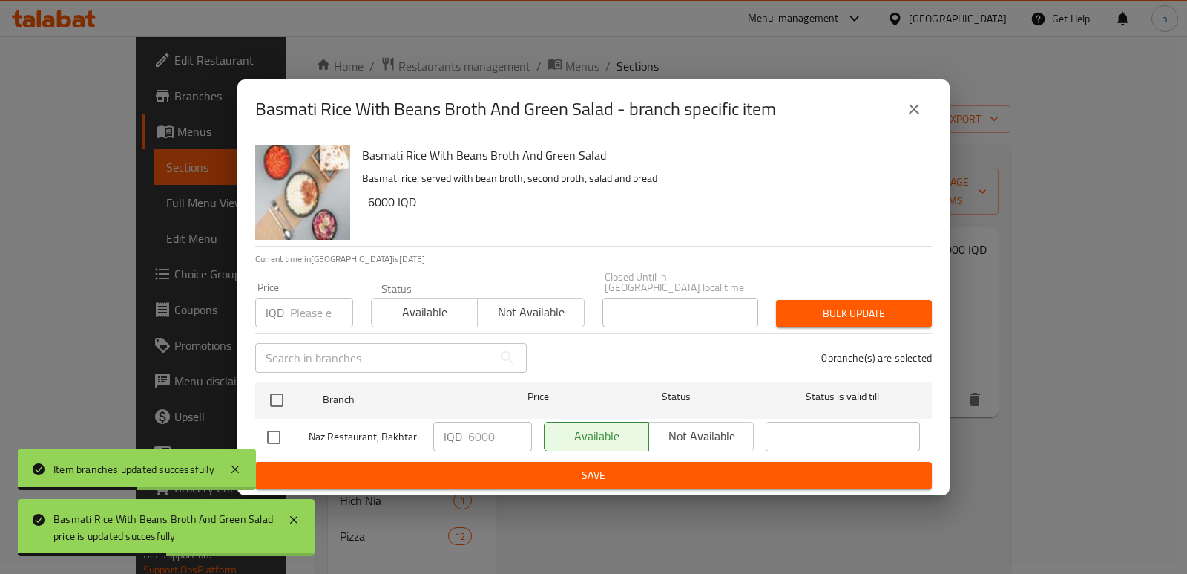
click at [913, 109] on icon "close" at bounding box center [914, 109] width 18 height 18
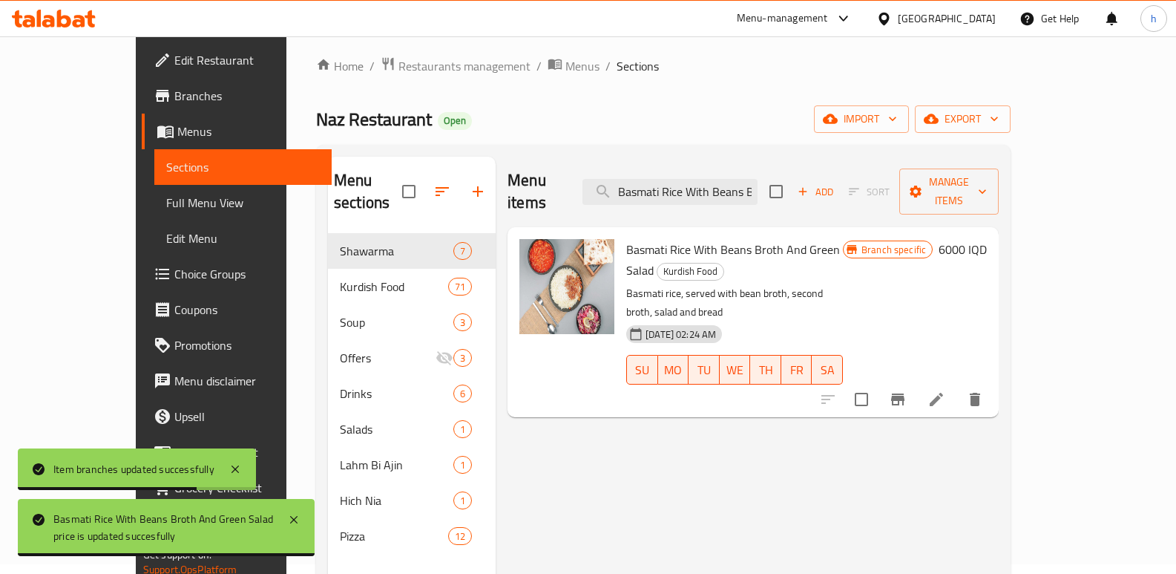
click at [166, 201] on span "Full Menu View" at bounding box center [243, 203] width 154 height 18
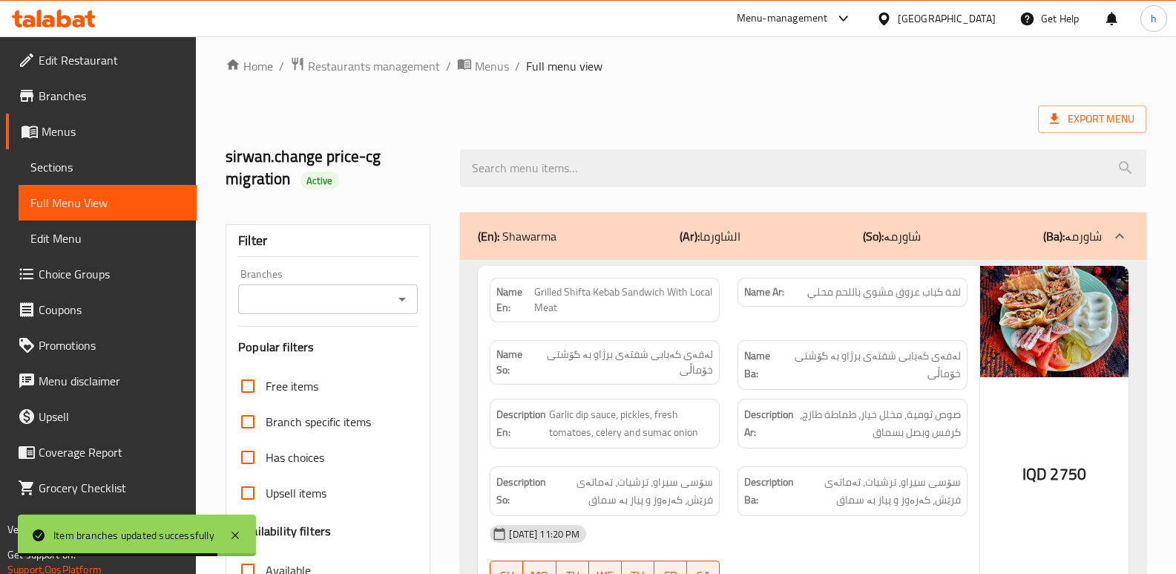
click at [337, 302] on input "Branches" at bounding box center [316, 299] width 146 height 21
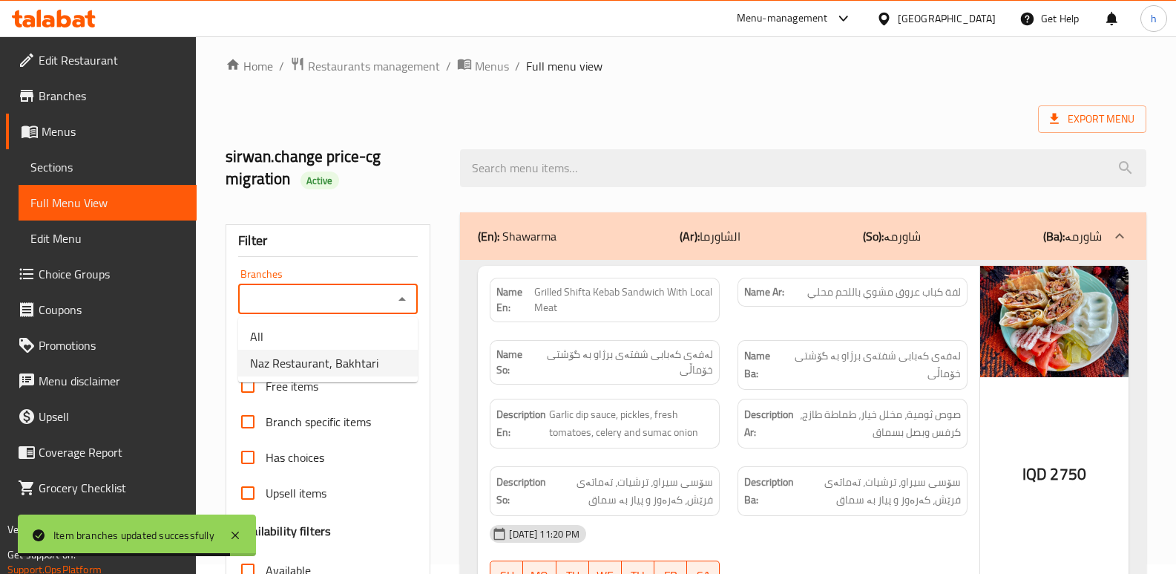
click at [364, 358] on span "Naz Restaurant, Bakhtari" at bounding box center [314, 363] width 128 height 18
type input "Naz Restaurant, Bakhtari"
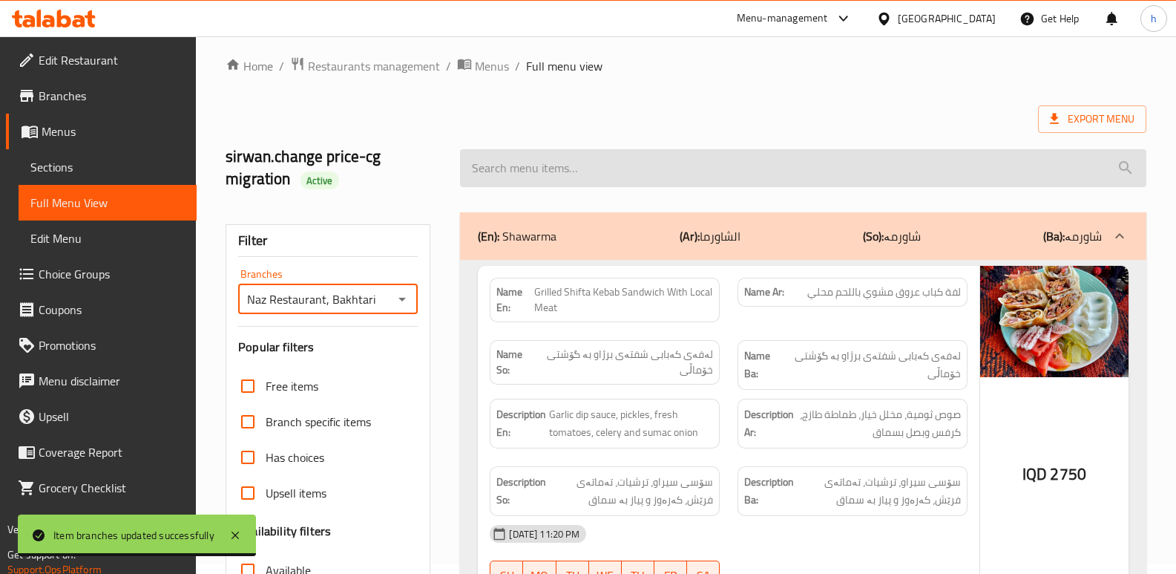
click at [622, 165] on input "search" at bounding box center [803, 168] width 686 height 38
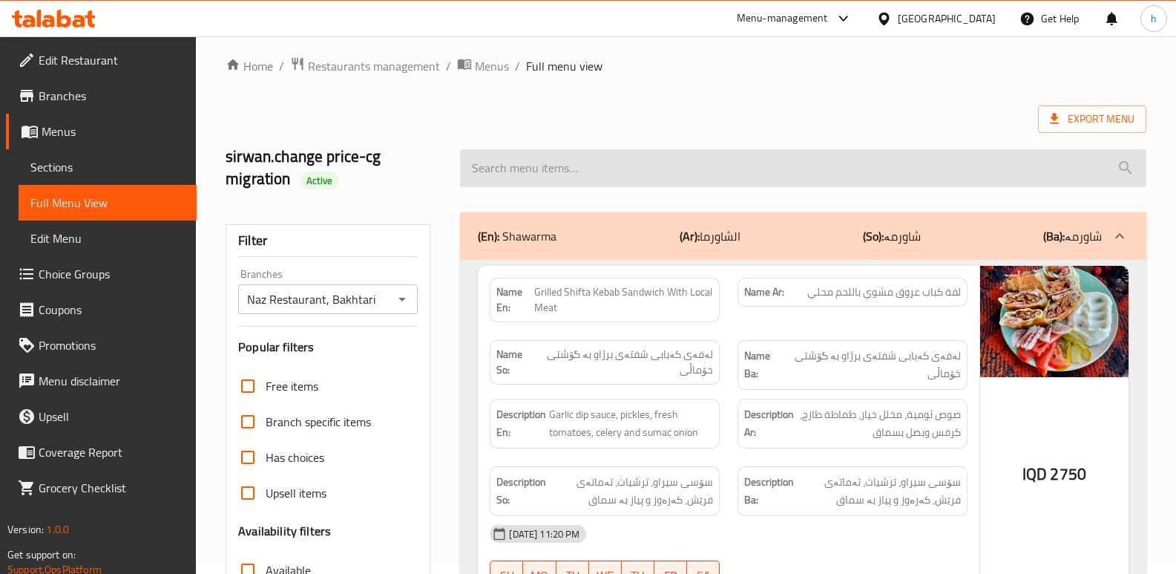
paste input "6000"
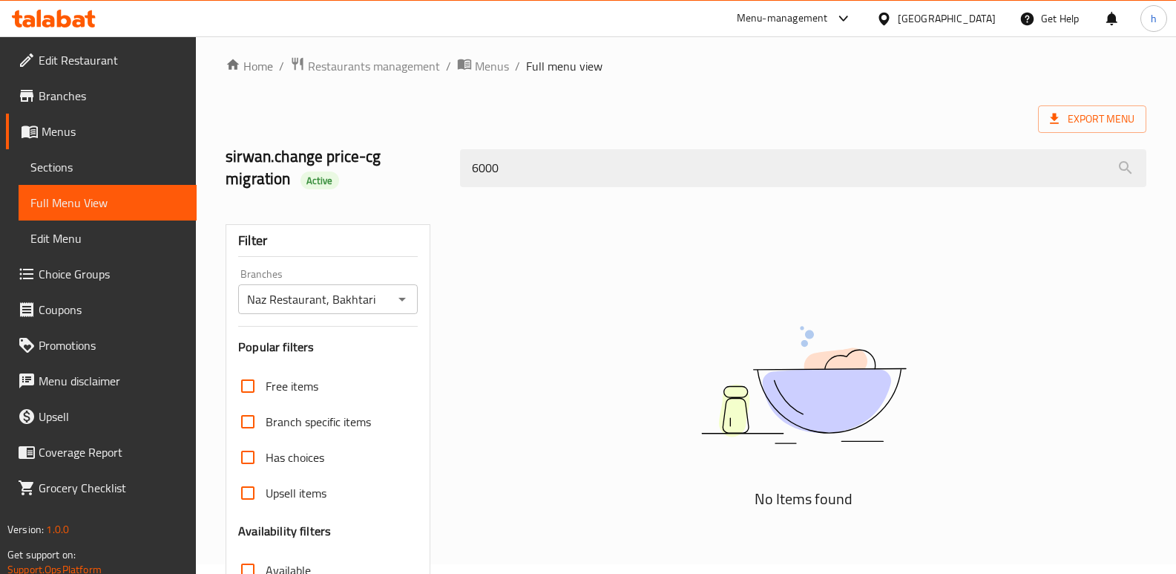
drag, startPoint x: 441, startPoint y: 195, endPoint x: 376, endPoint y: 203, distance: 65.1
click at [378, 203] on div "Home / Restaurants management / Menus / Full menu view Export Menu sirwan.chang…" at bounding box center [686, 414] width 921 height 716
paste input "Basmati Rice With Beans Broth And Green Salad"
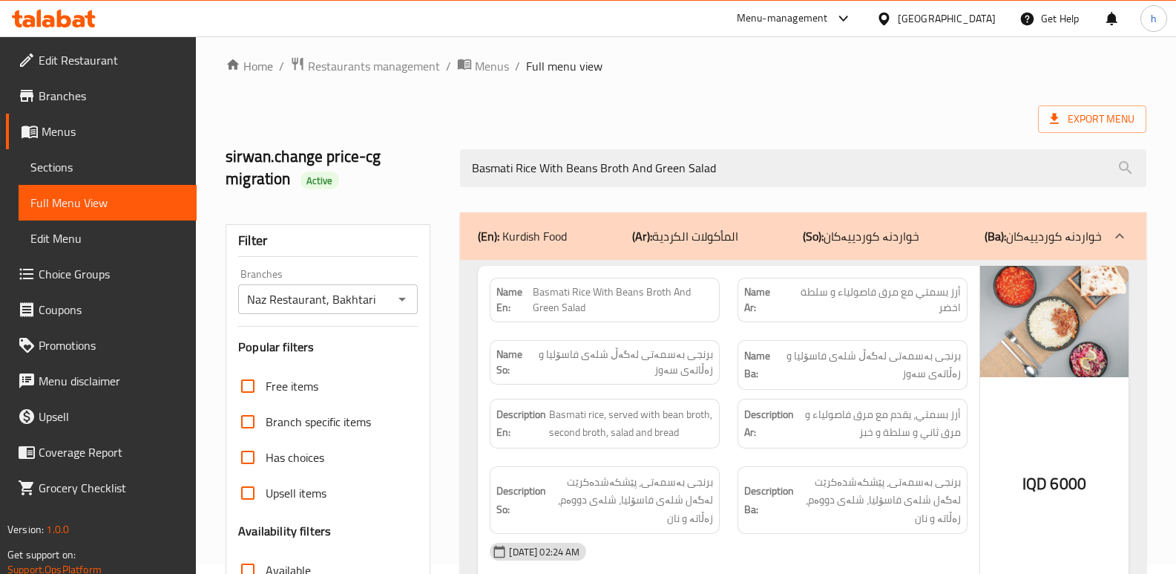
scroll to position [208, 0]
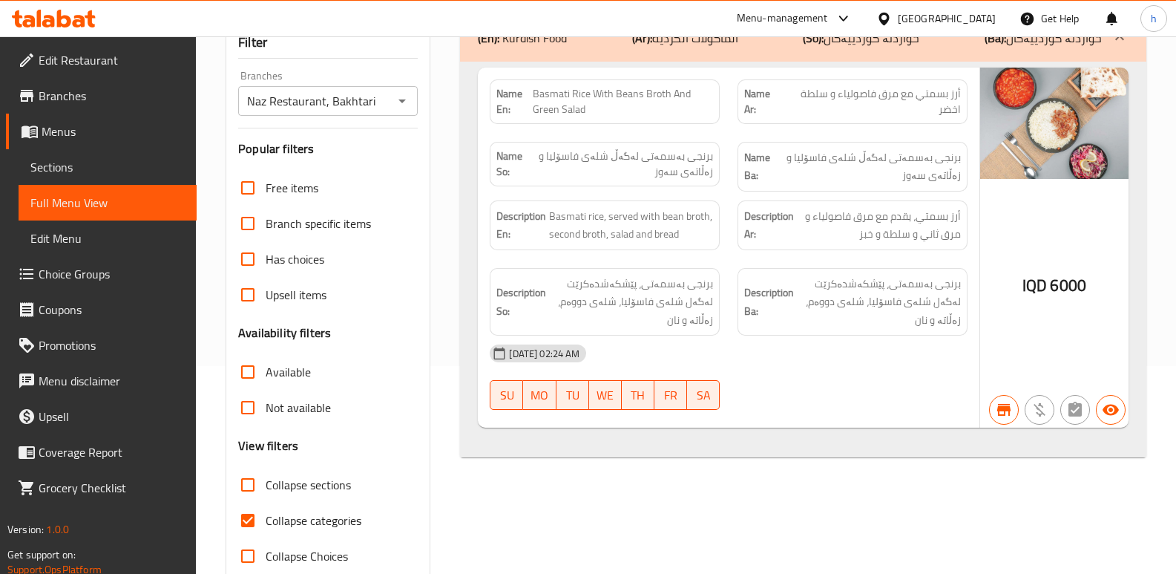
type input "Basmati Rice With Beans Broth And Green Salad"
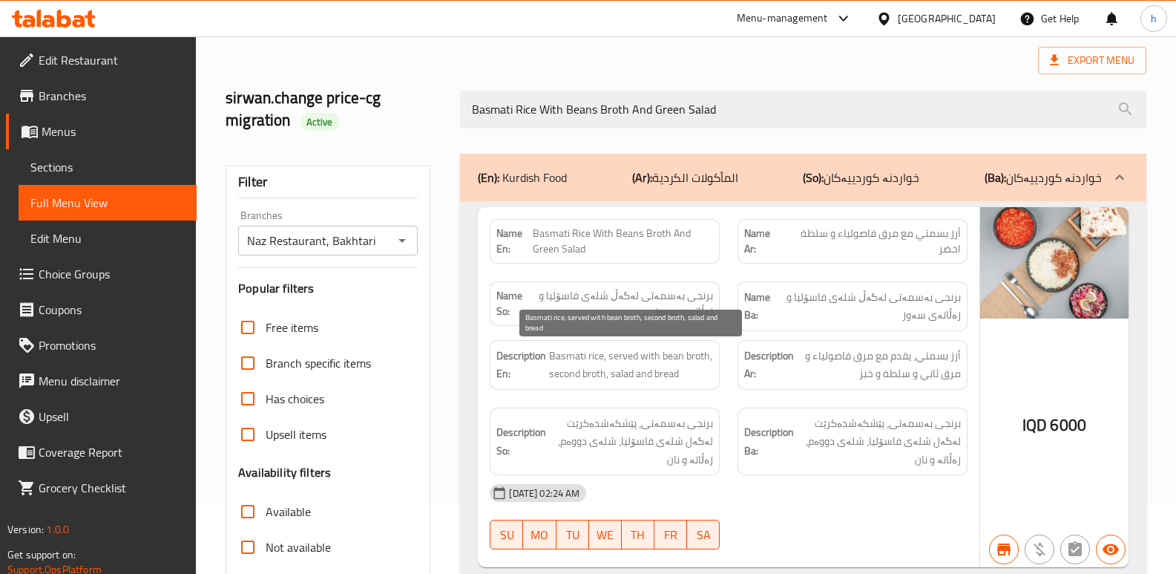
scroll to position [40, 0]
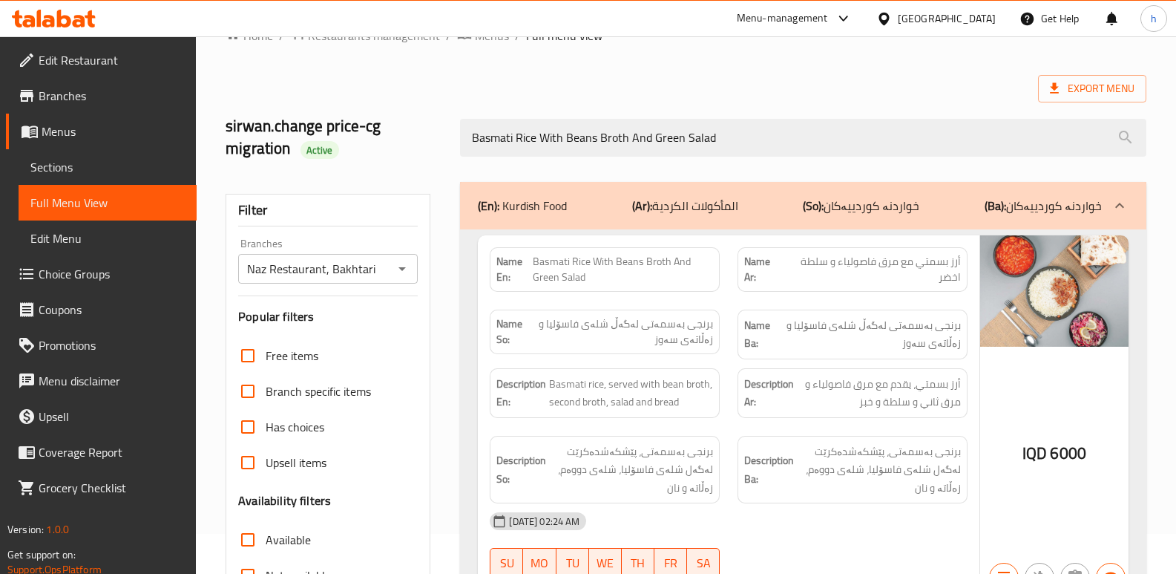
click at [105, 161] on span "Sections" at bounding box center [107, 167] width 154 height 18
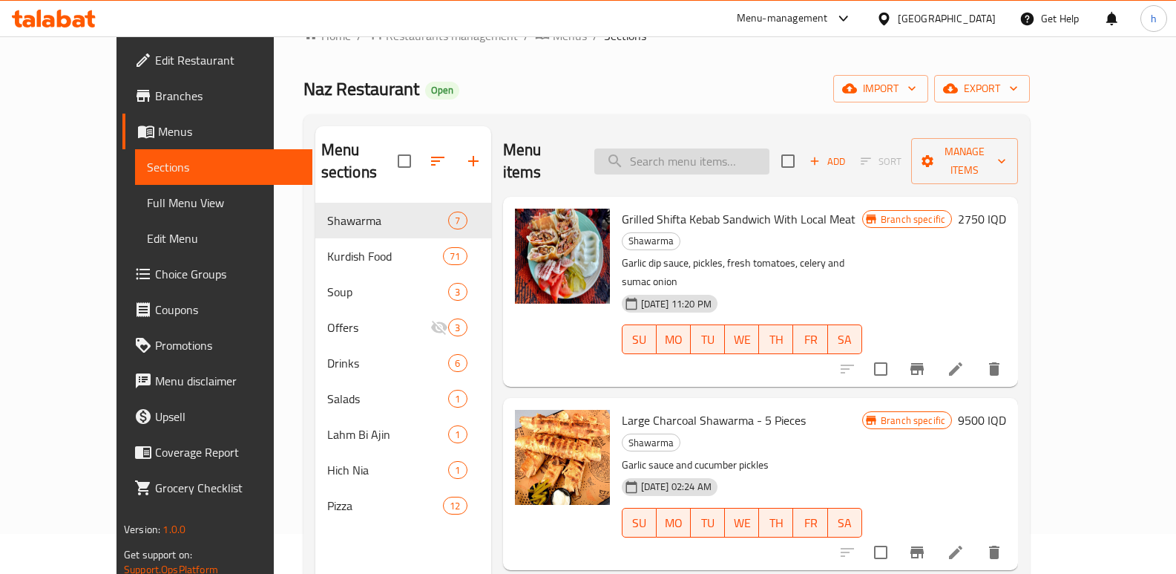
click at [734, 148] on input "search" at bounding box center [681, 161] width 175 height 26
paste input "Basmati Rice With Boiled Local Chicken"
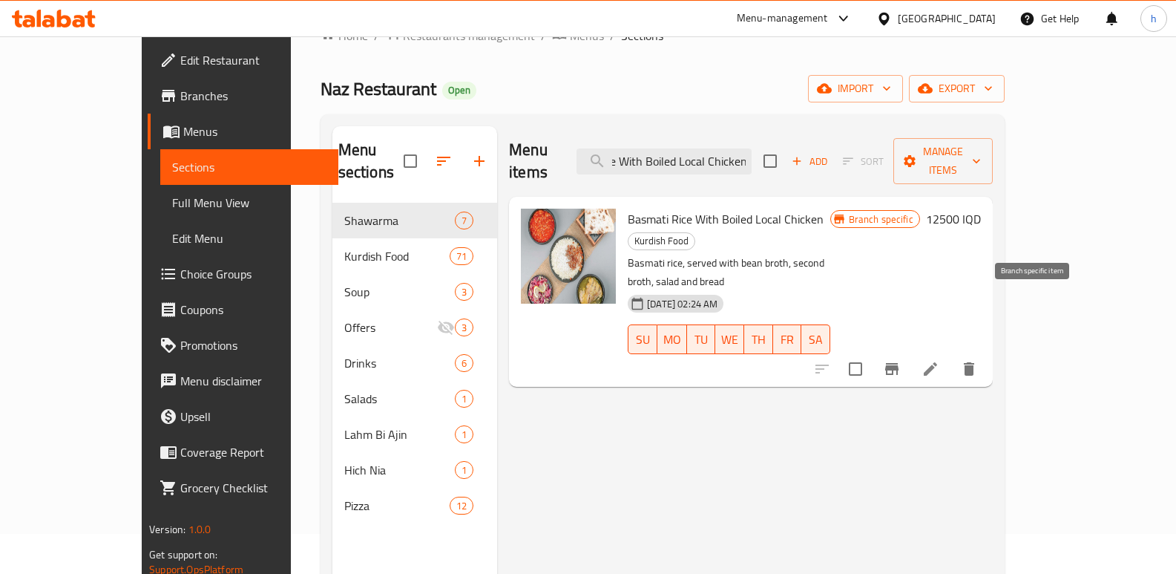
type input "Basmati Rice With Boiled Local Chicken"
click at [899, 363] on icon "Branch-specific-item" at bounding box center [891, 369] width 13 height 12
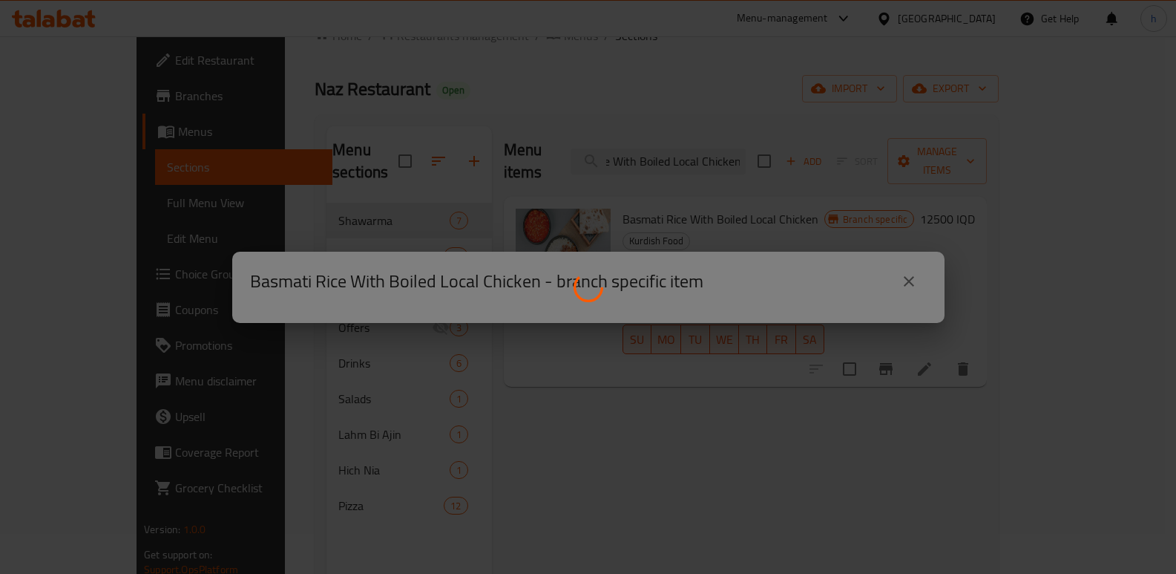
scroll to position [0, 0]
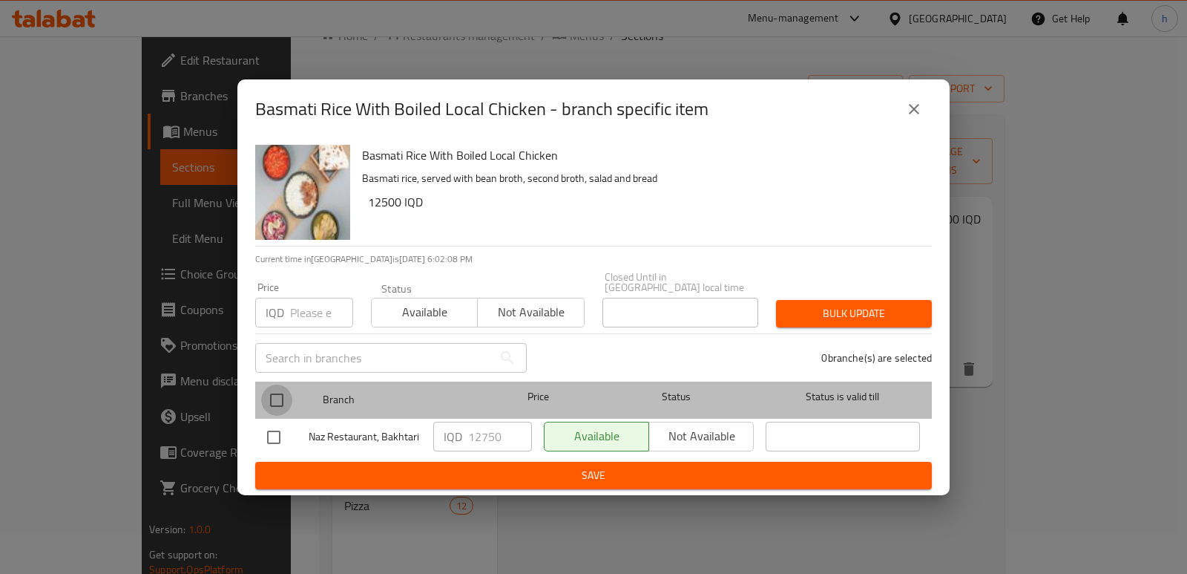
click at [280, 395] on input "checkbox" at bounding box center [276, 399] width 31 height 31
checkbox input "true"
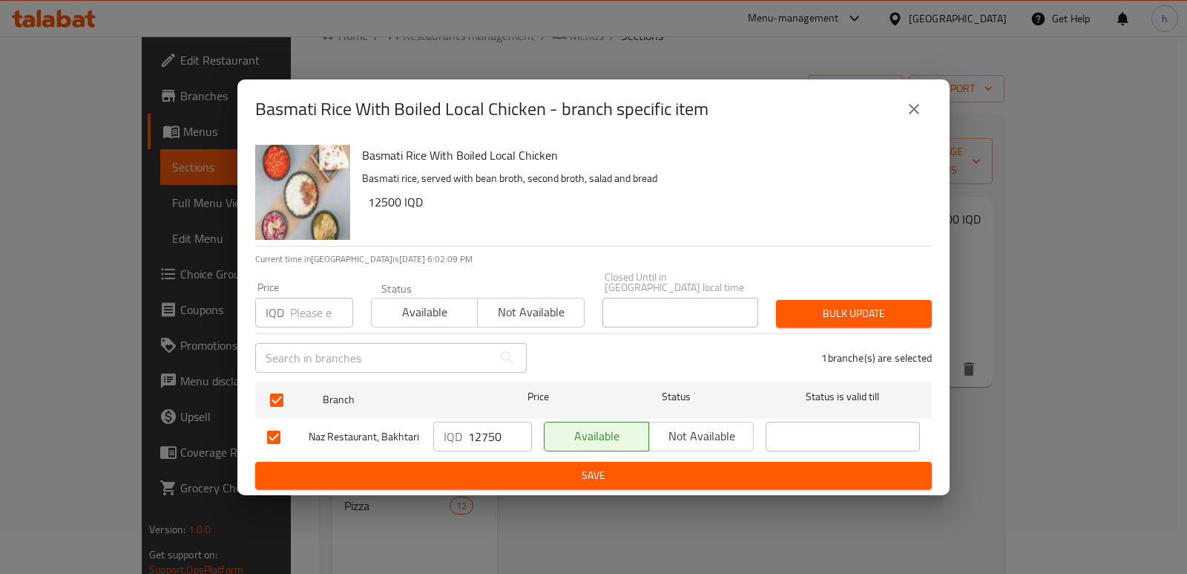
drag, startPoint x: 504, startPoint y: 433, endPoint x: 401, endPoint y: 436, distance: 102.4
click at [402, 436] on div "Naz Restaurant, Bakhtari IQD 12750 ​ Available Not available ​" at bounding box center [593, 437] width 665 height 43
click at [523, 473] on span "Save" at bounding box center [593, 475] width 653 height 19
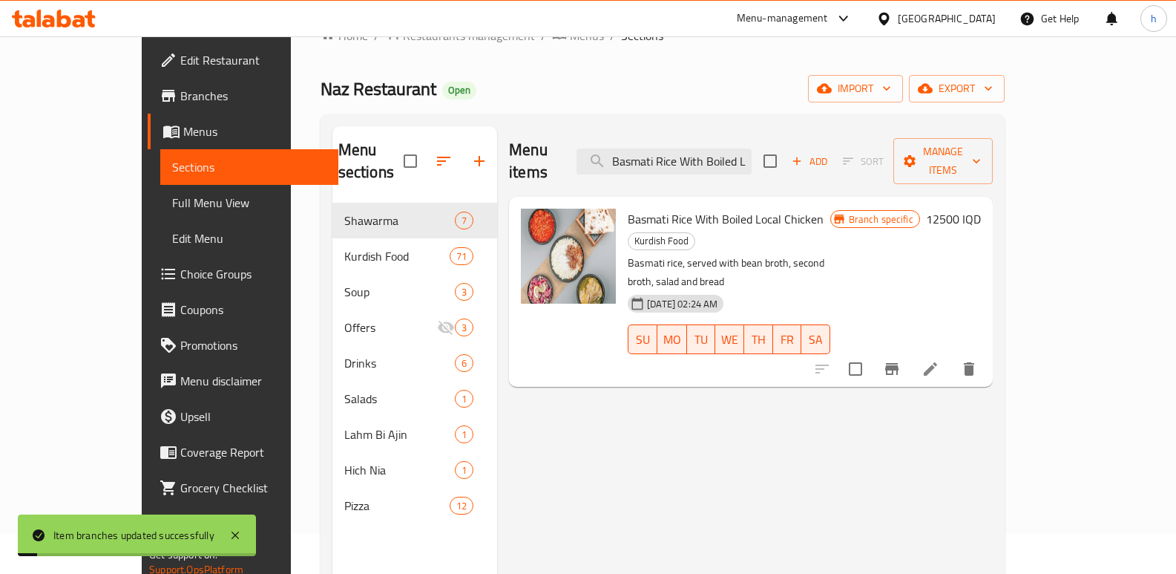
click at [981, 208] on h6 "12500 IQD" at bounding box center [953, 218] width 55 height 21
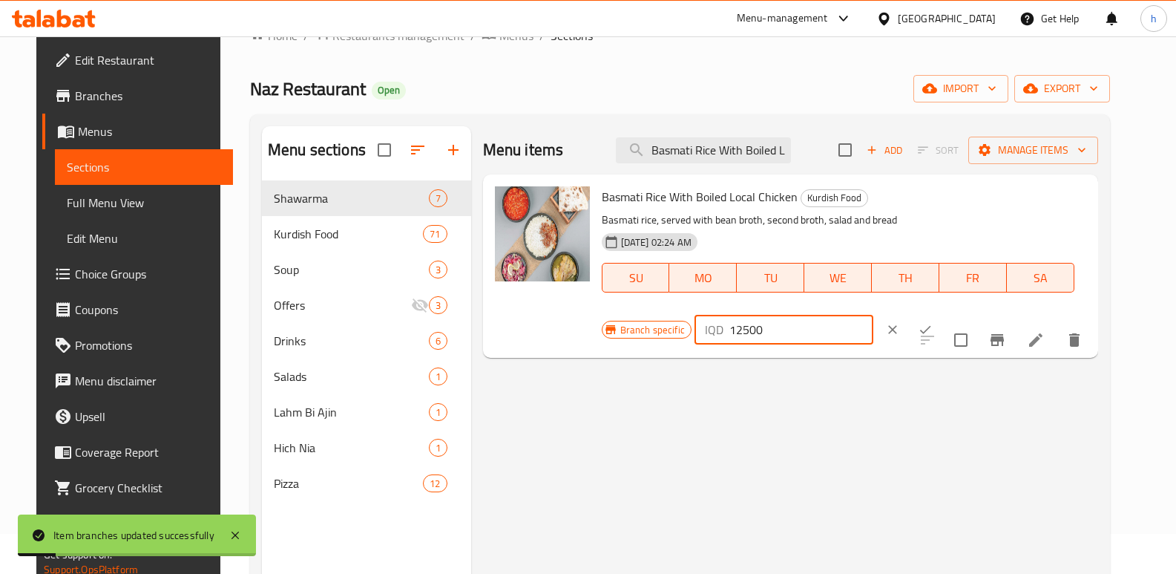
drag, startPoint x: 974, startPoint y: 207, endPoint x: 778, endPoint y: 224, distance: 196.6
click at [799, 313] on div "Branch specific IQD 12500 ​" at bounding box center [782, 329] width 361 height 33
paste input "75"
type input "12750"
click at [942, 313] on button "ok" at bounding box center [925, 329] width 33 height 33
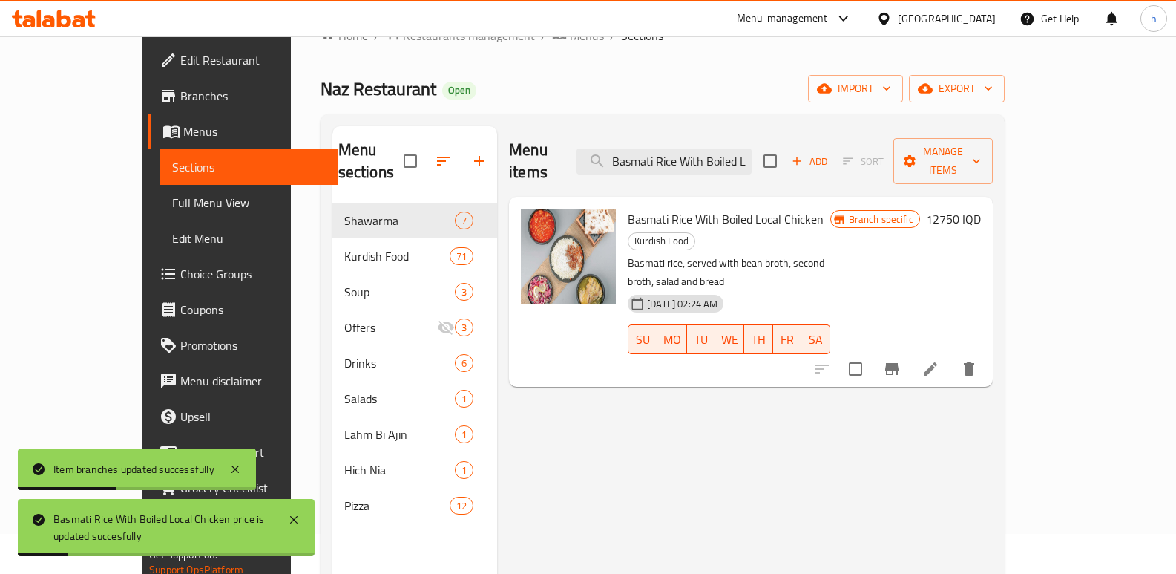
click at [172, 206] on span "Full Menu View" at bounding box center [249, 203] width 154 height 18
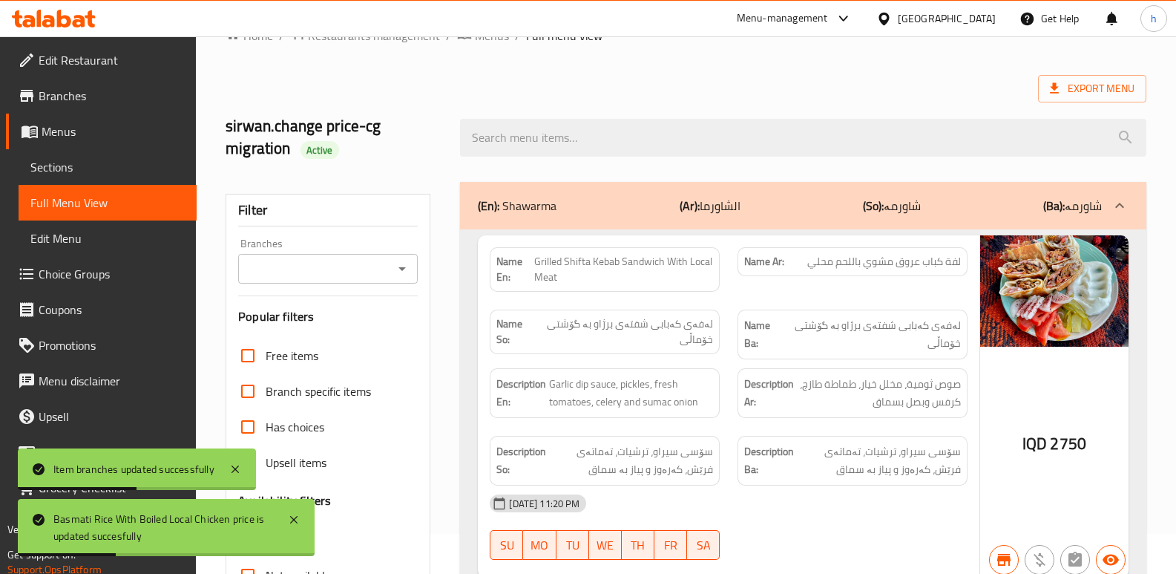
click at [340, 269] on input "Branches" at bounding box center [316, 268] width 146 height 21
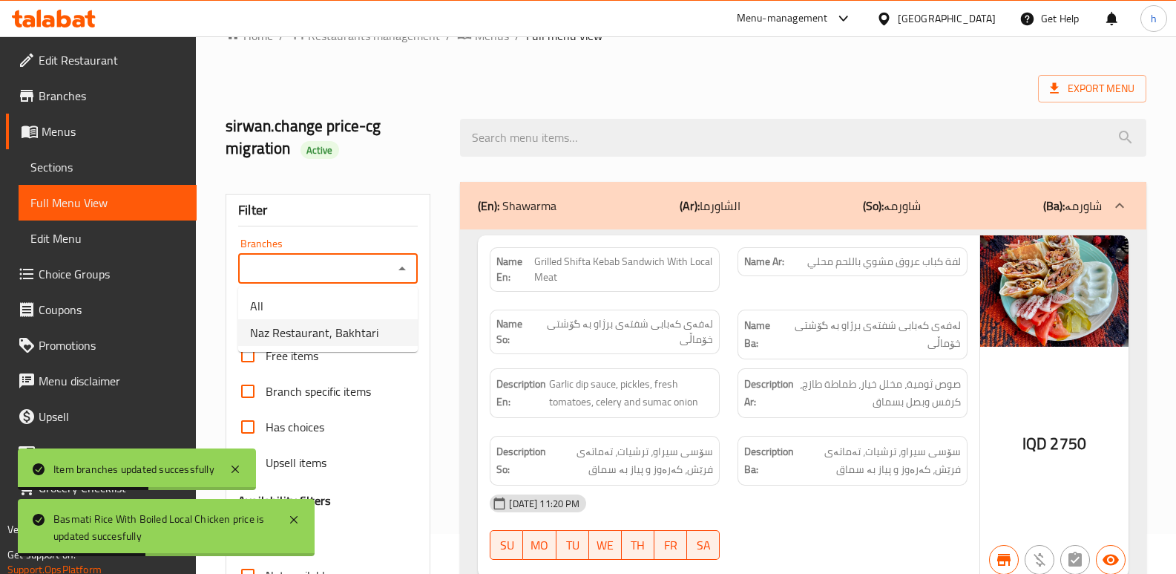
click at [346, 324] on span "Naz Restaurant, Bakhtari" at bounding box center [314, 333] width 128 height 18
type input "Naz Restaurant, Bakhtari"
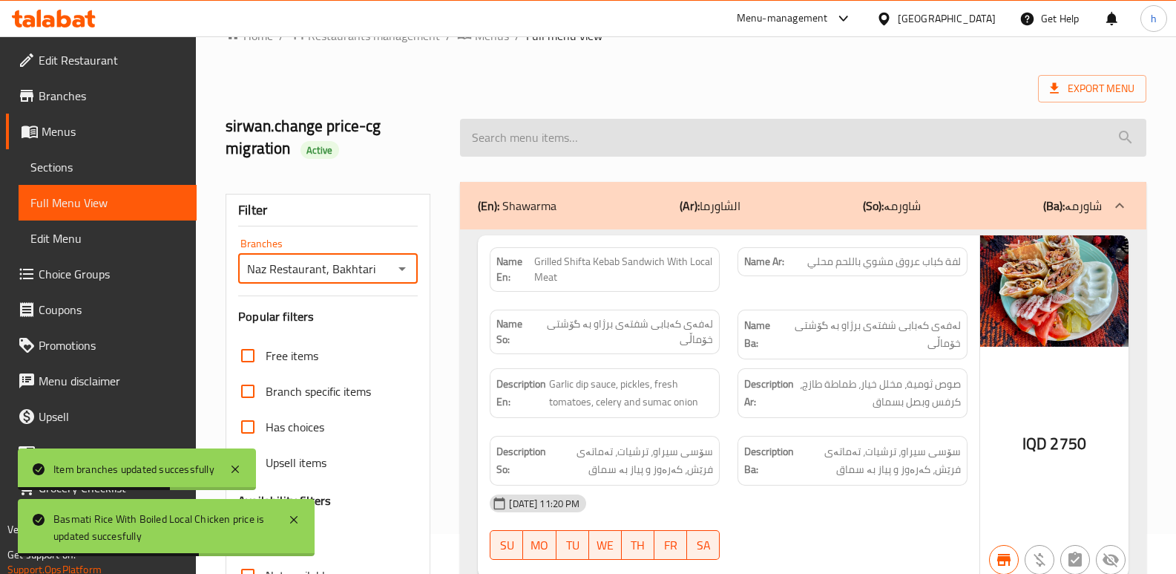
click at [561, 146] on input "search" at bounding box center [803, 138] width 686 height 38
paste input "Basmati Rice With Boiled Local Chicken"
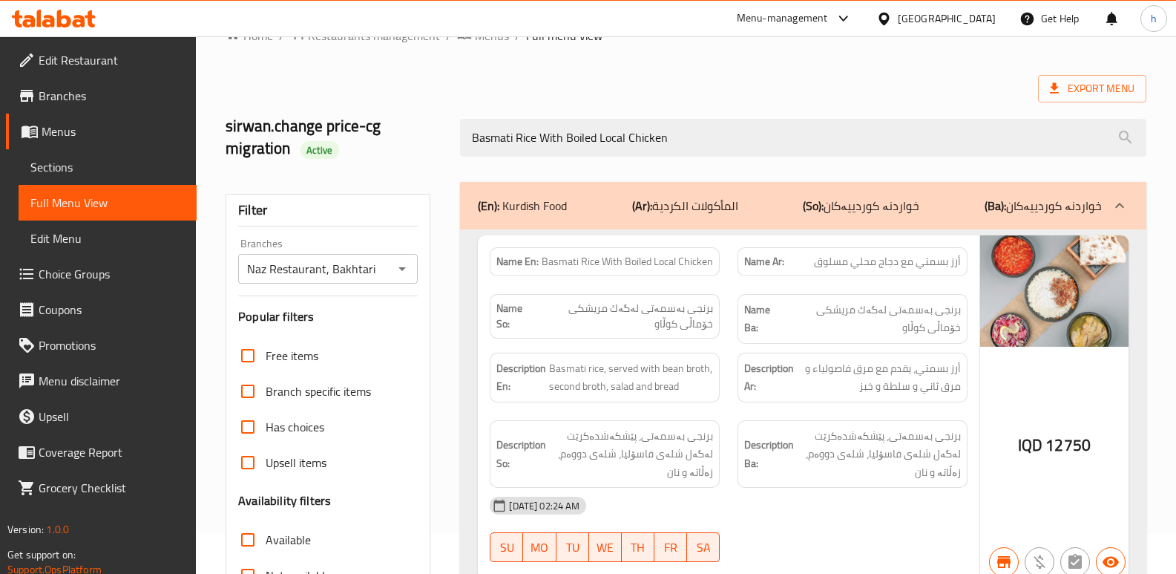
type input "Basmati Rice With Boiled Local Chicken"
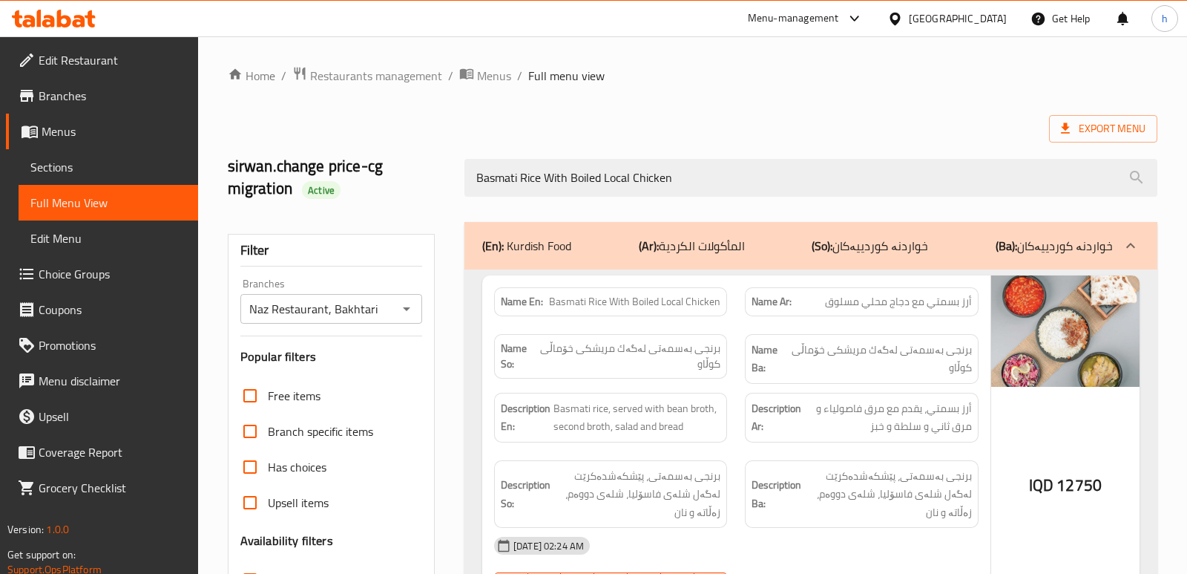
scroll to position [238, 0]
